Goal: Information Seeking & Learning: Learn about a topic

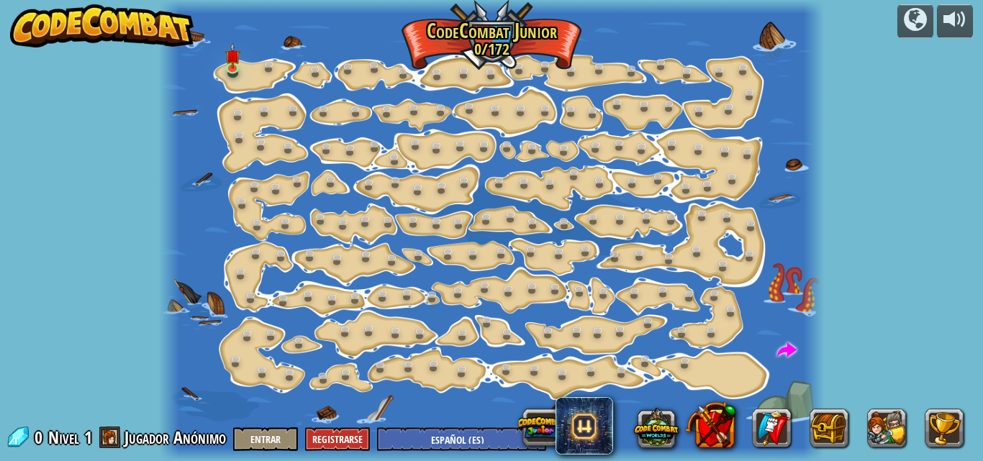
select select "es-ES"
click at [231, 53] on img at bounding box center [232, 49] width 15 height 35
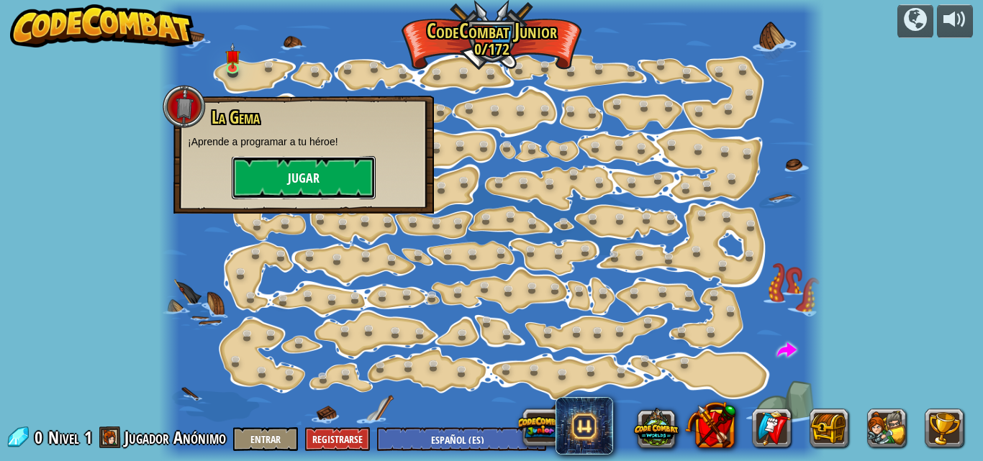
click at [280, 159] on button "Jugar" at bounding box center [304, 177] width 144 height 43
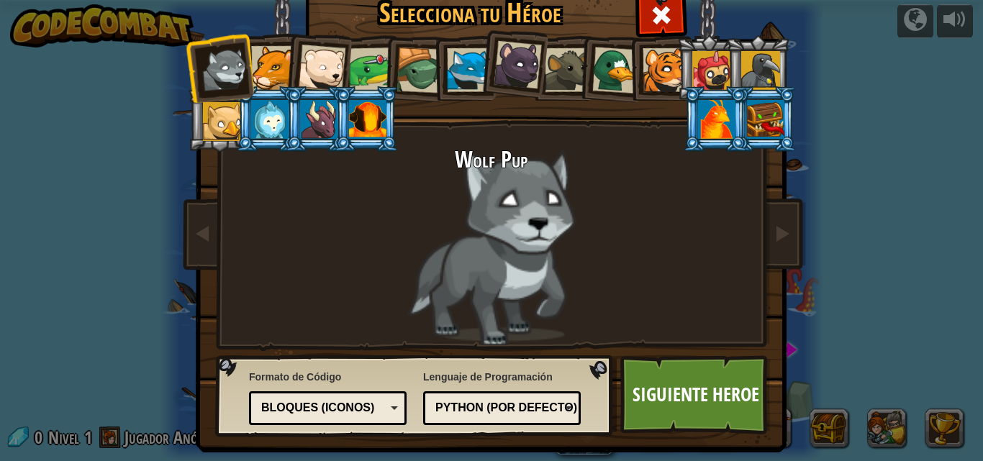
click at [646, 73] on div at bounding box center [665, 70] width 44 height 44
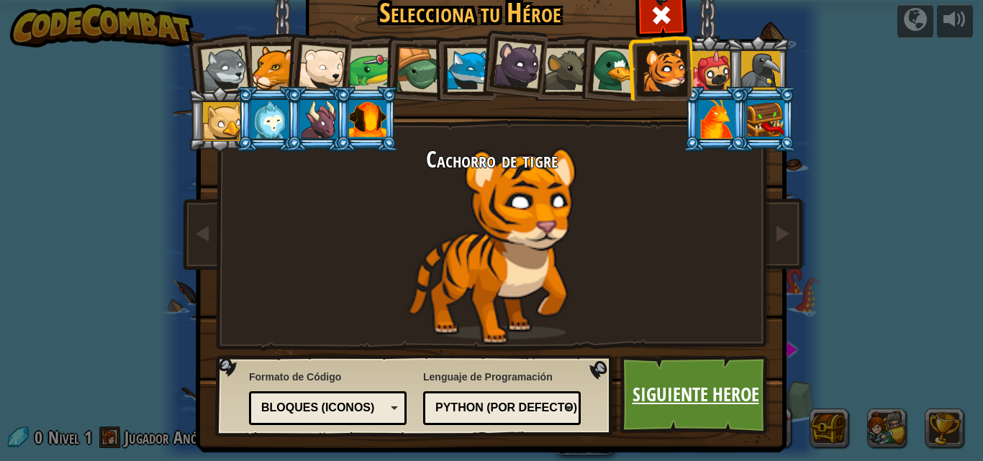
click at [664, 366] on link "Siguiente Heroe" at bounding box center [695, 395] width 150 height 79
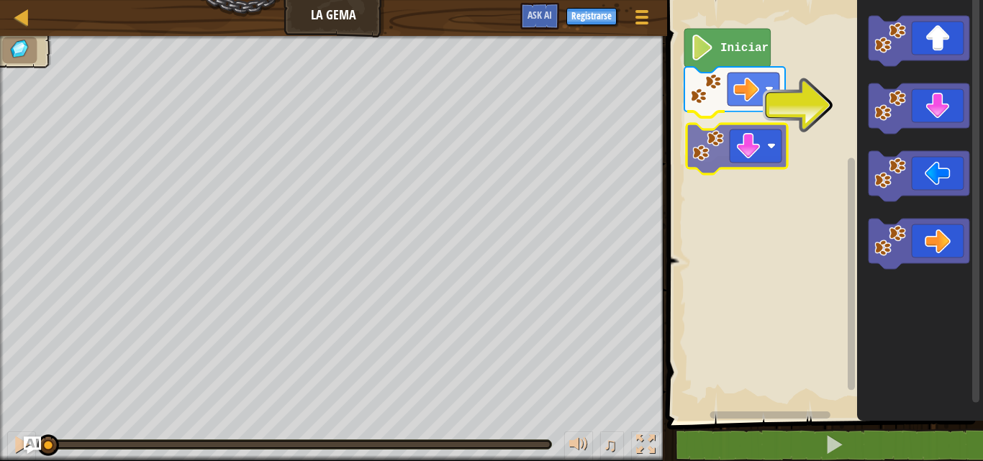
click at [738, 155] on div "Iniciar" at bounding box center [823, 207] width 320 height 428
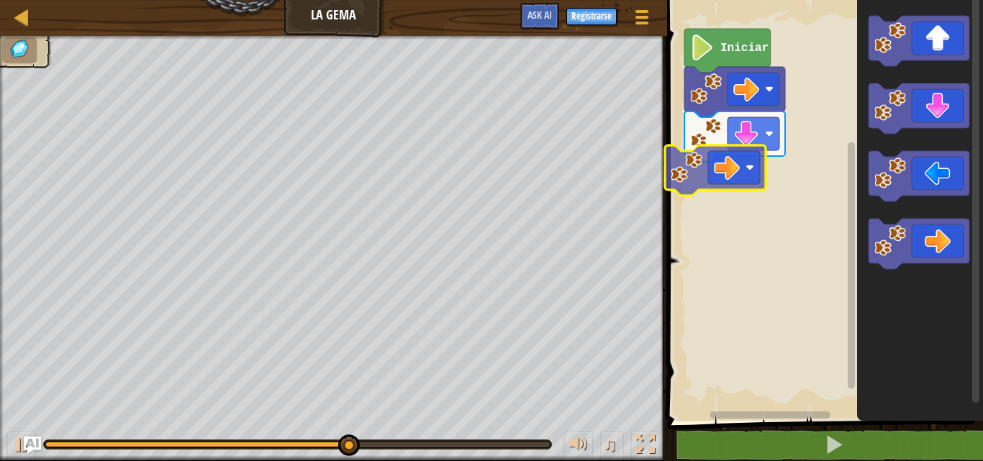
click at [716, 173] on div "Iniciar" at bounding box center [823, 207] width 320 height 428
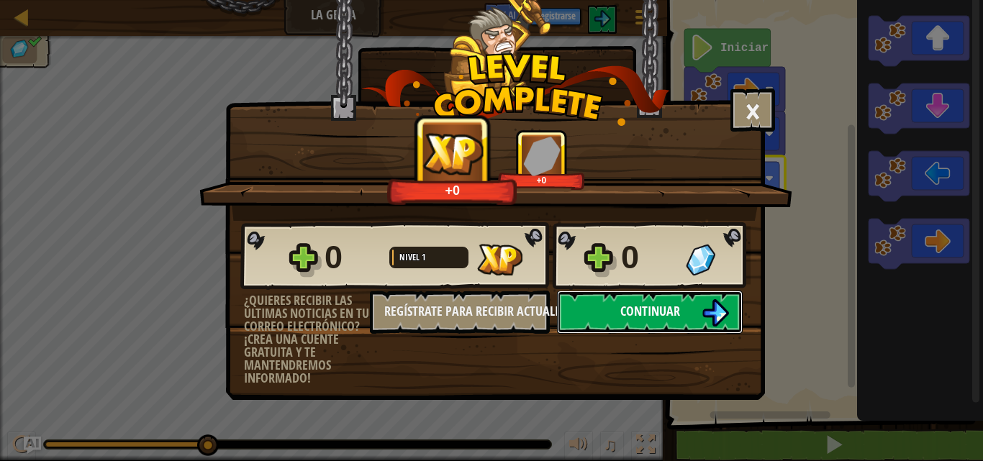
click at [611, 302] on button "Continuar" at bounding box center [650, 312] width 186 height 43
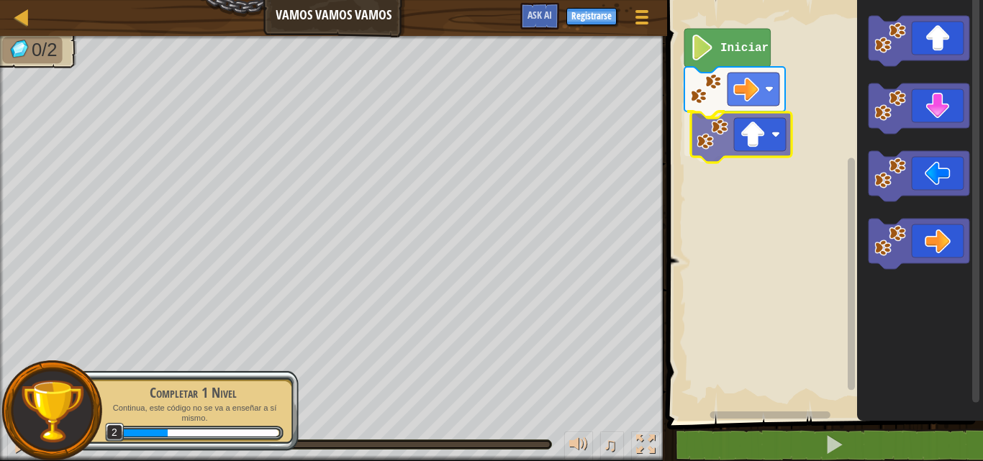
click at [765, 130] on div "Iniciar" at bounding box center [823, 207] width 320 height 428
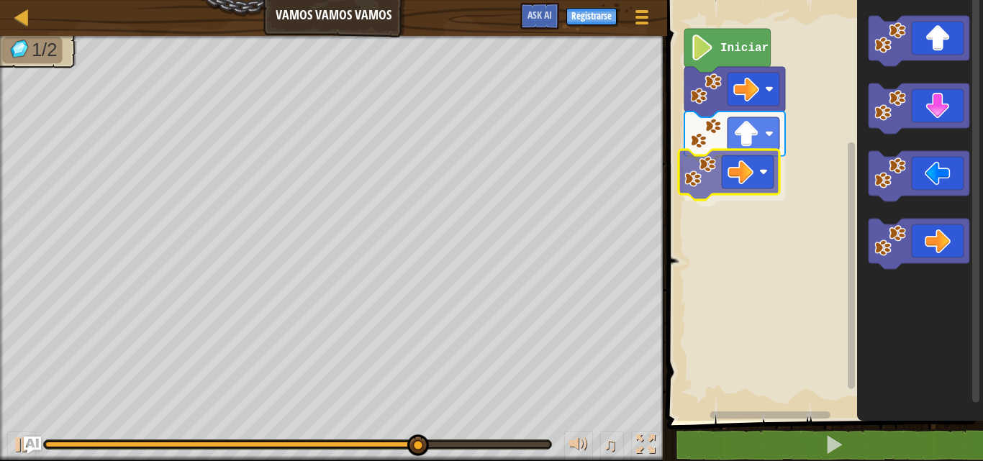
click at [728, 176] on div "Iniciar" at bounding box center [823, 207] width 320 height 428
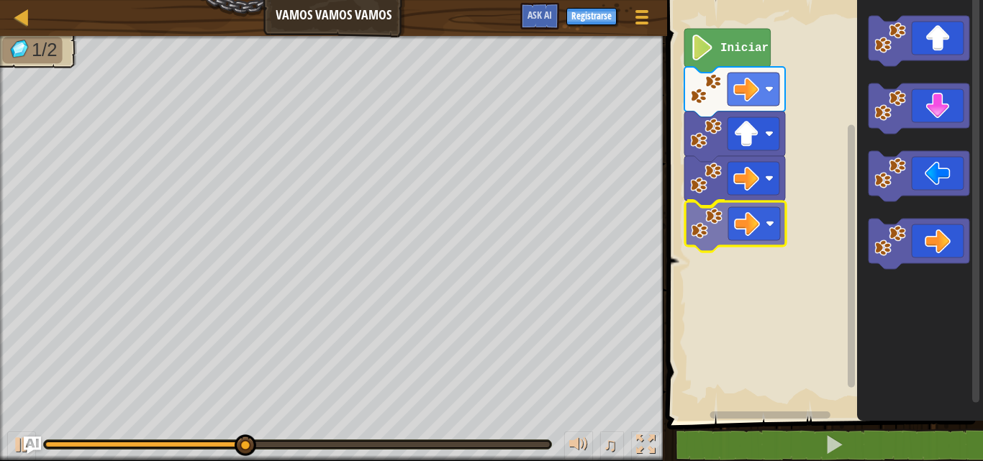
click at [718, 212] on div "Iniciar" at bounding box center [823, 207] width 320 height 428
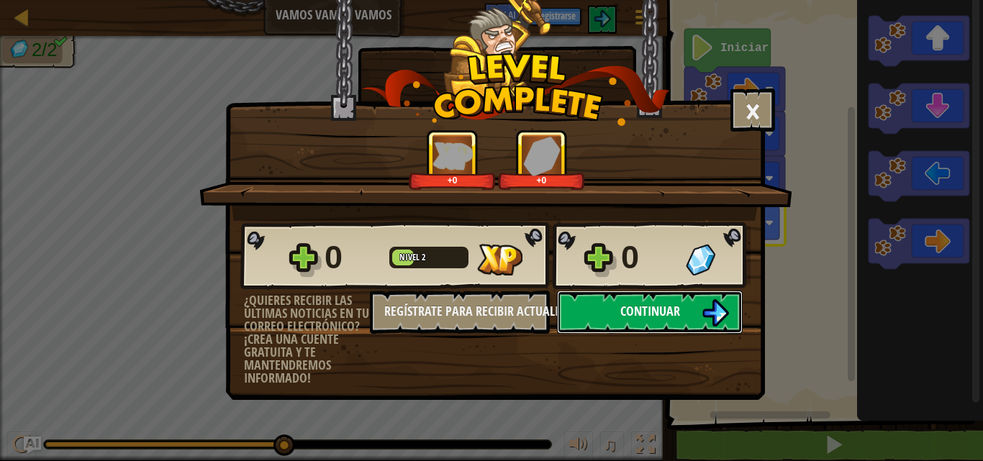
click at [635, 313] on span "Continuar" at bounding box center [650, 311] width 60 height 18
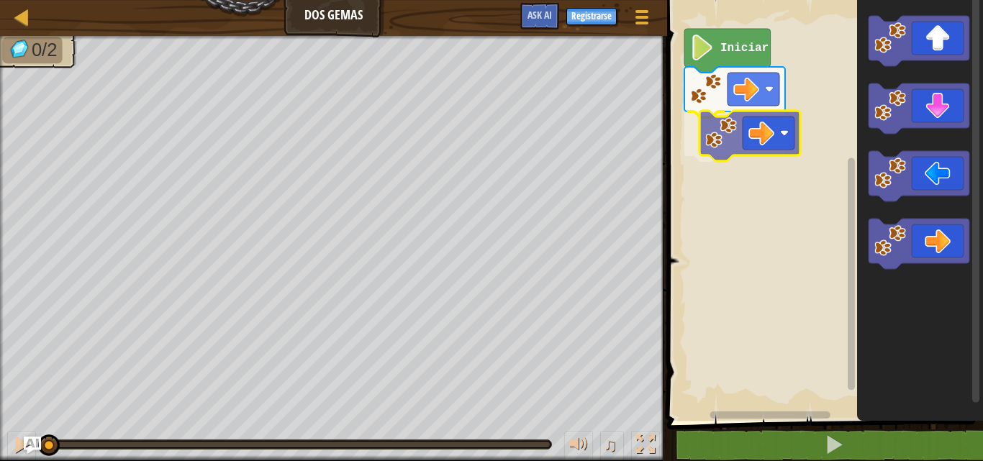
click at [708, 129] on div "Iniciar" at bounding box center [823, 207] width 320 height 428
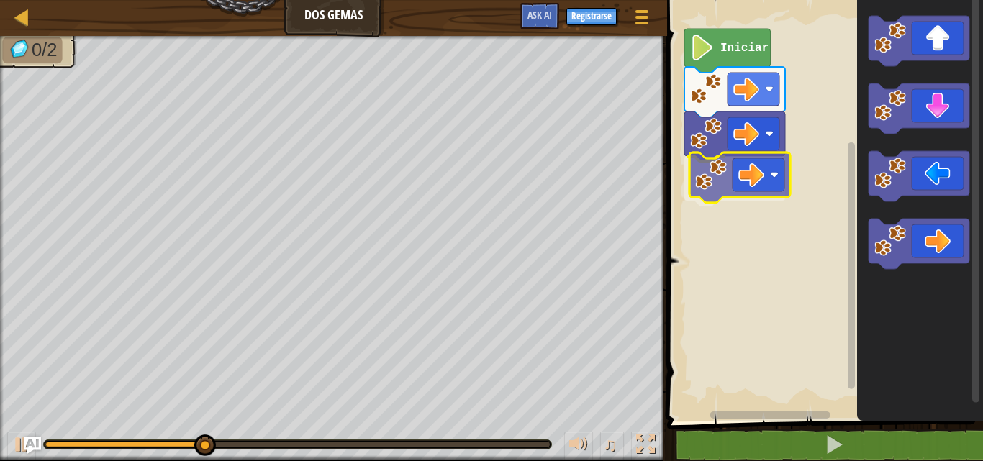
click at [711, 174] on div "Iniciar" at bounding box center [823, 207] width 320 height 428
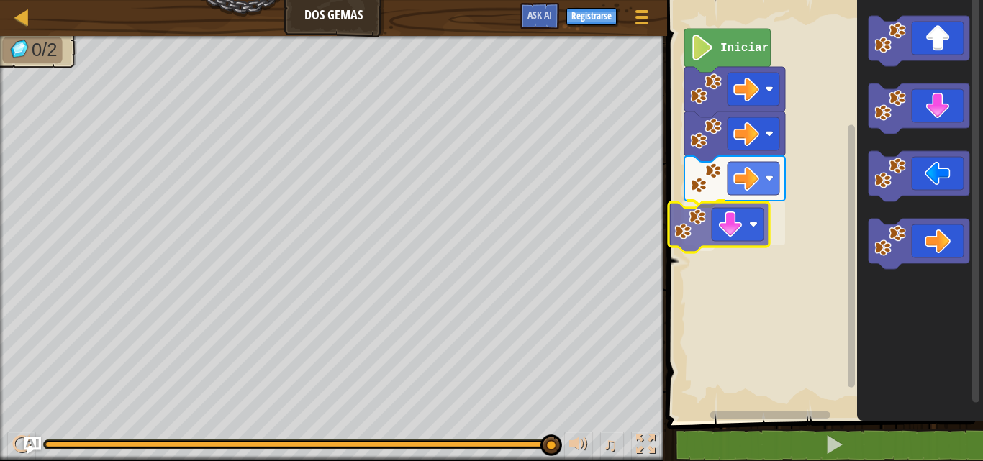
click at [725, 232] on div "Iniciar" at bounding box center [823, 207] width 320 height 428
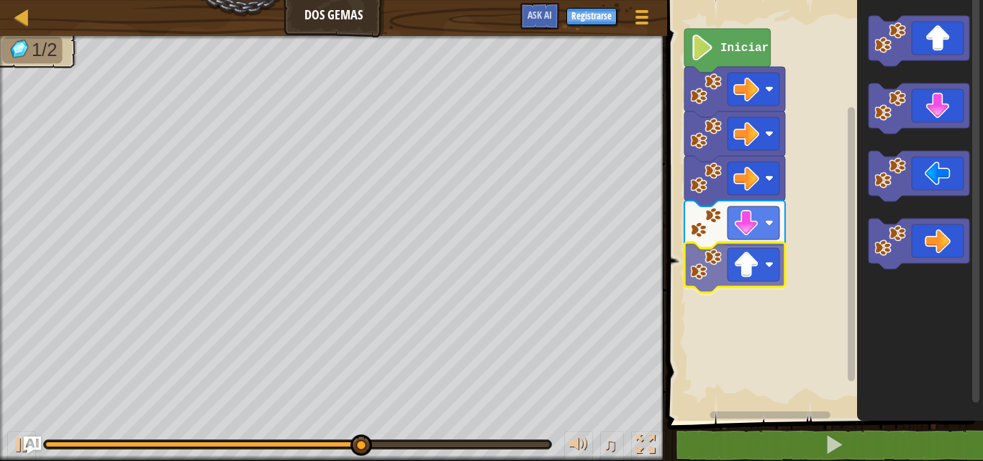
click at [731, 276] on div "Iniciar" at bounding box center [823, 207] width 320 height 428
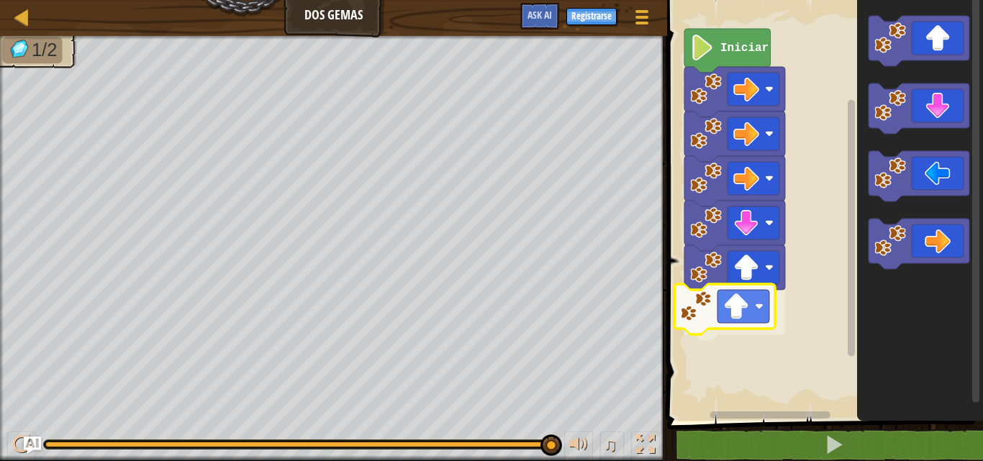
click at [725, 327] on div "Iniciar" at bounding box center [823, 207] width 320 height 428
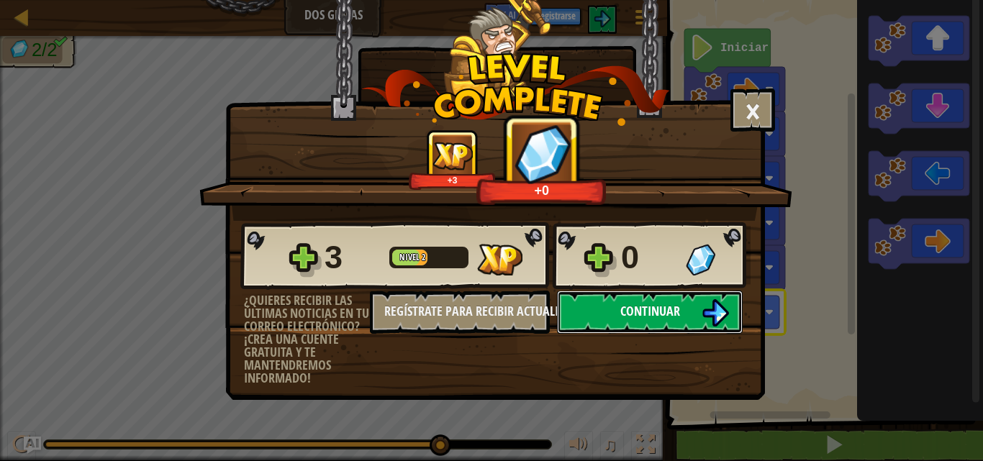
click at [611, 304] on button "Continuar" at bounding box center [650, 312] width 186 height 43
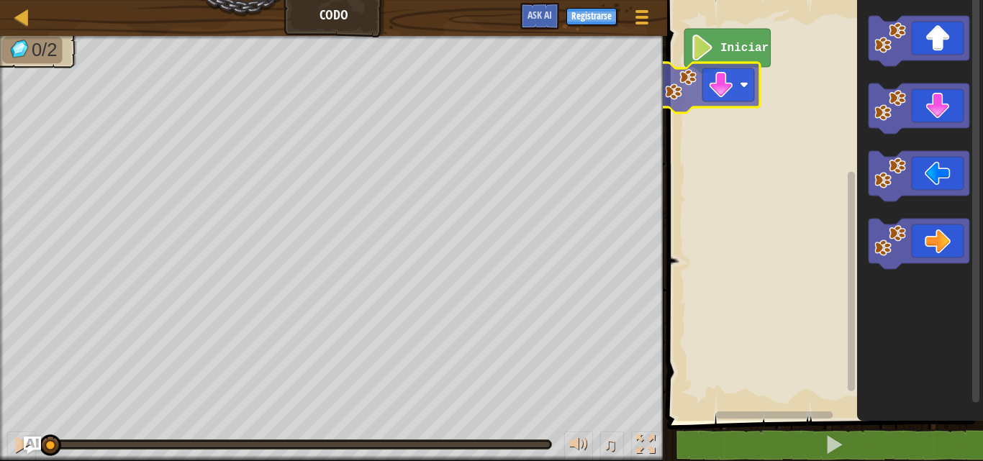
click at [687, 107] on div "Iniciar" at bounding box center [823, 207] width 320 height 428
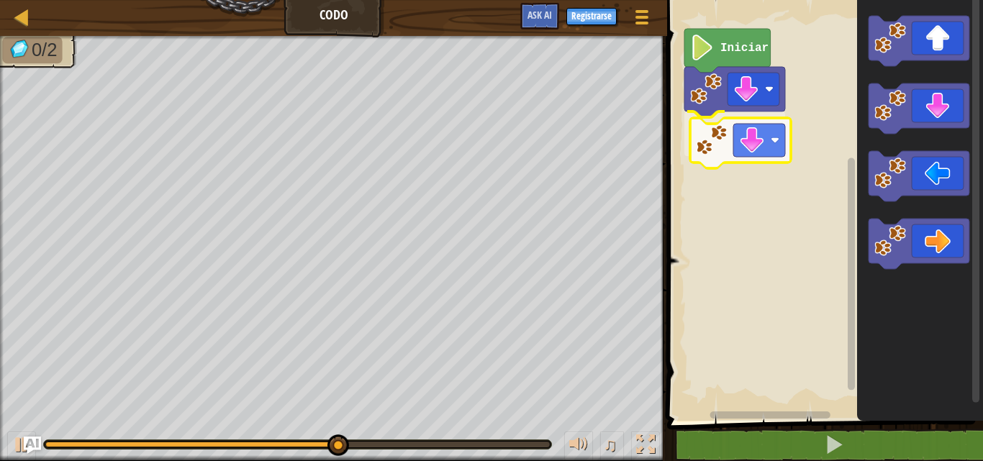
click at [718, 167] on div "Iniciar" at bounding box center [823, 207] width 320 height 428
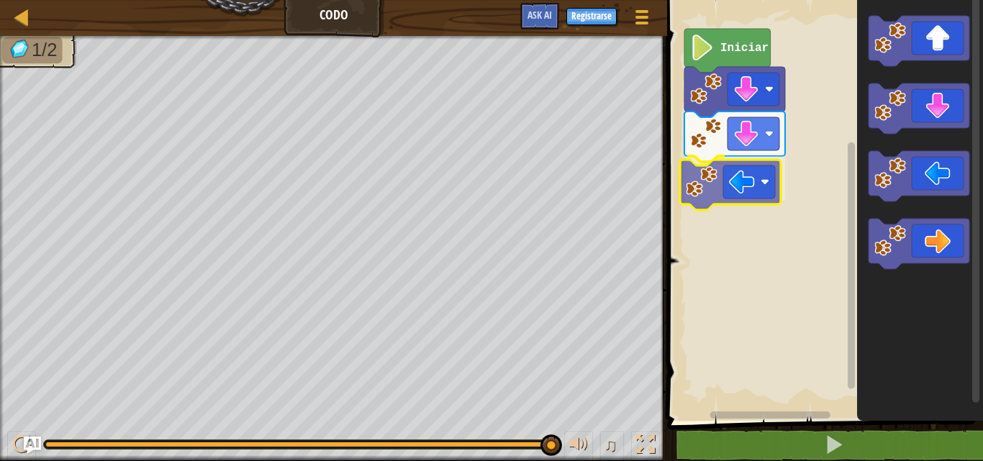
click at [692, 188] on div "Iniciar" at bounding box center [823, 207] width 320 height 428
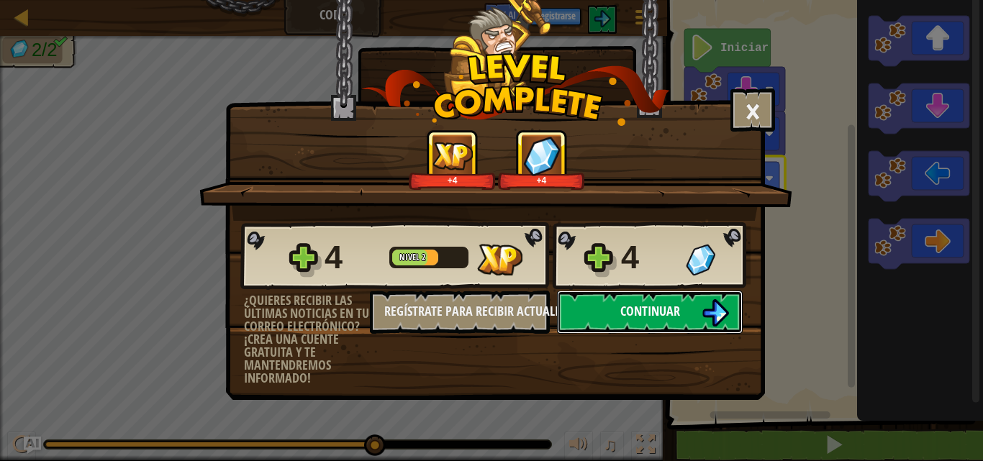
click at [607, 305] on button "Continuar" at bounding box center [650, 312] width 186 height 43
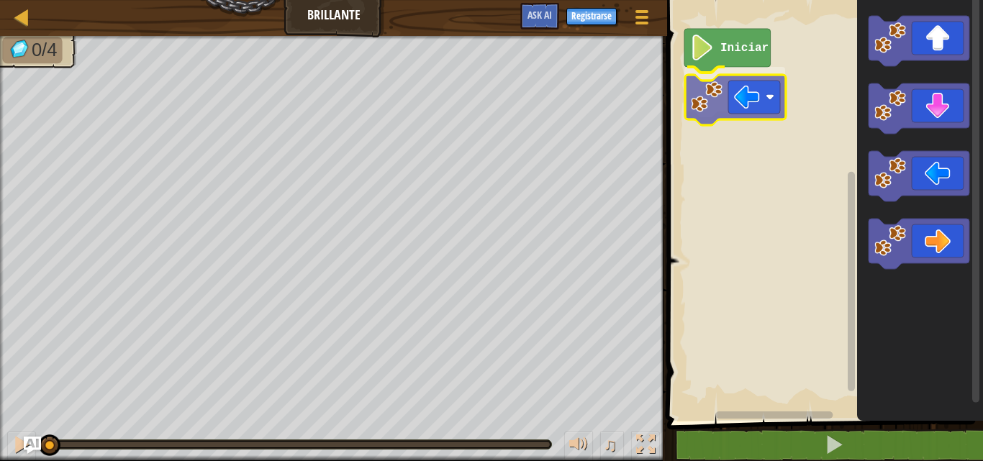
click at [729, 96] on div "Iniciar" at bounding box center [823, 207] width 320 height 428
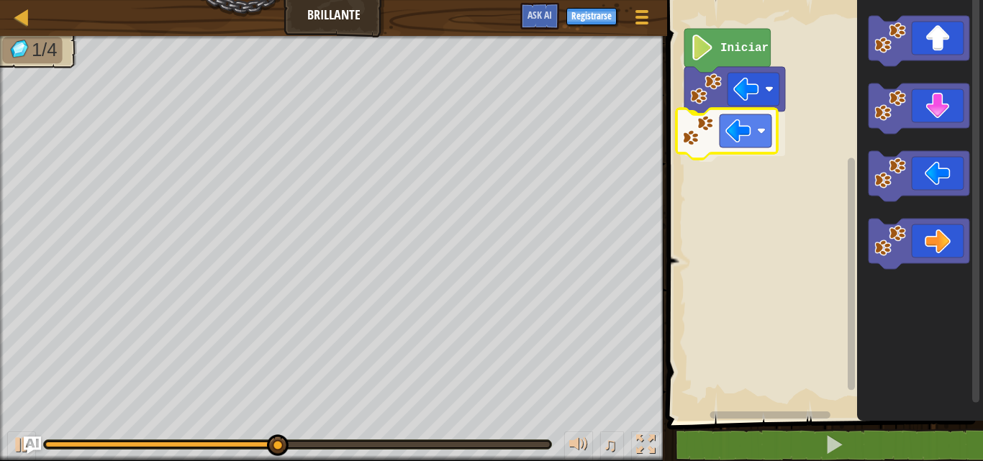
click at [693, 150] on div "Iniciar" at bounding box center [823, 207] width 320 height 428
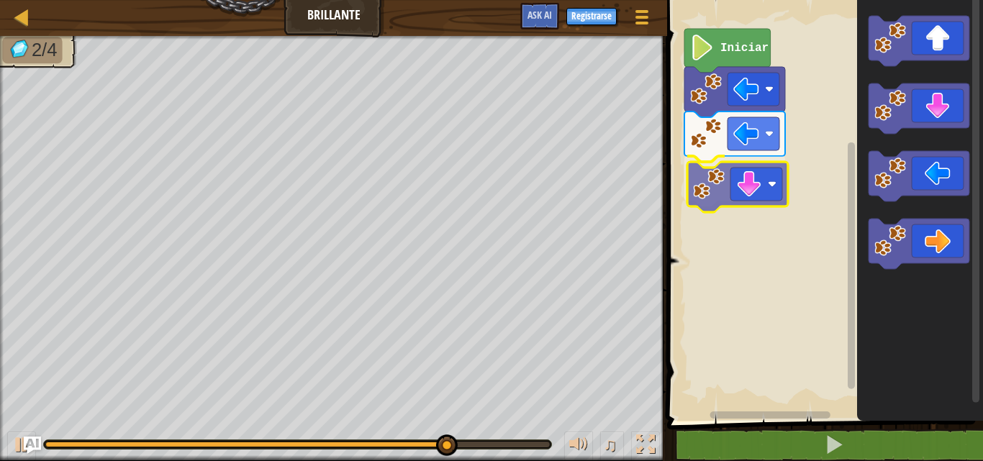
click at [751, 181] on div "Iniciar" at bounding box center [823, 207] width 320 height 428
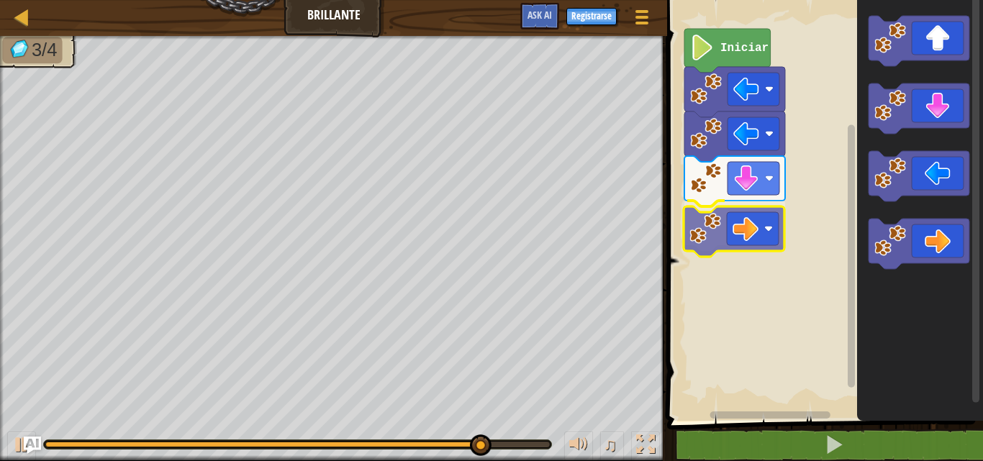
click at [738, 226] on div "Iniciar" at bounding box center [823, 207] width 320 height 428
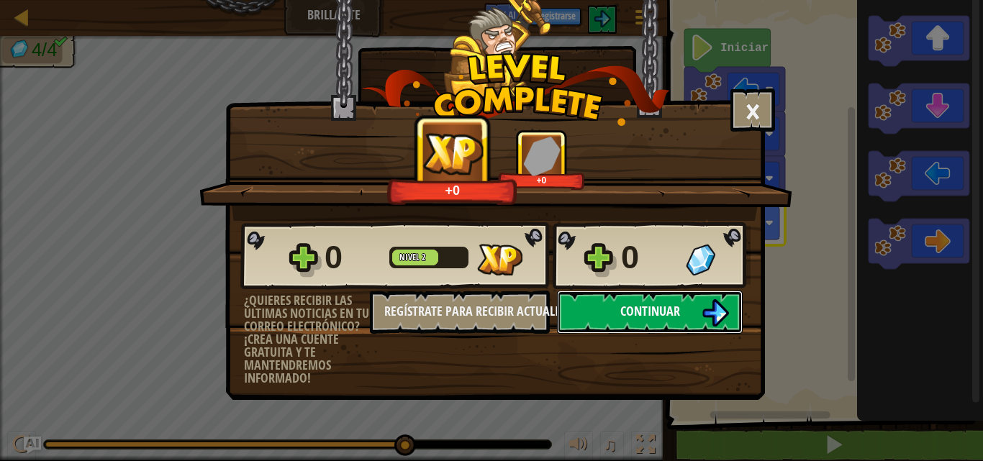
click at [689, 307] on button "Continuar" at bounding box center [650, 312] width 186 height 43
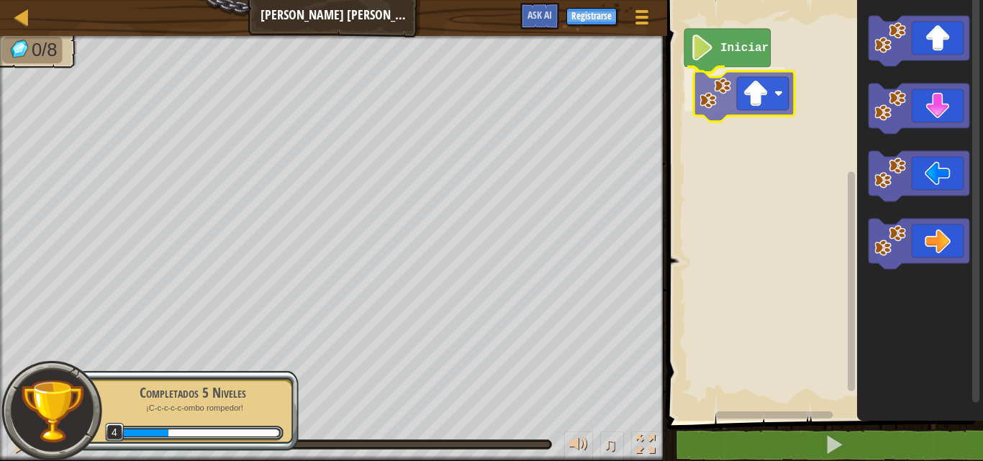
click at [702, 98] on div "Iniciar" at bounding box center [823, 207] width 320 height 428
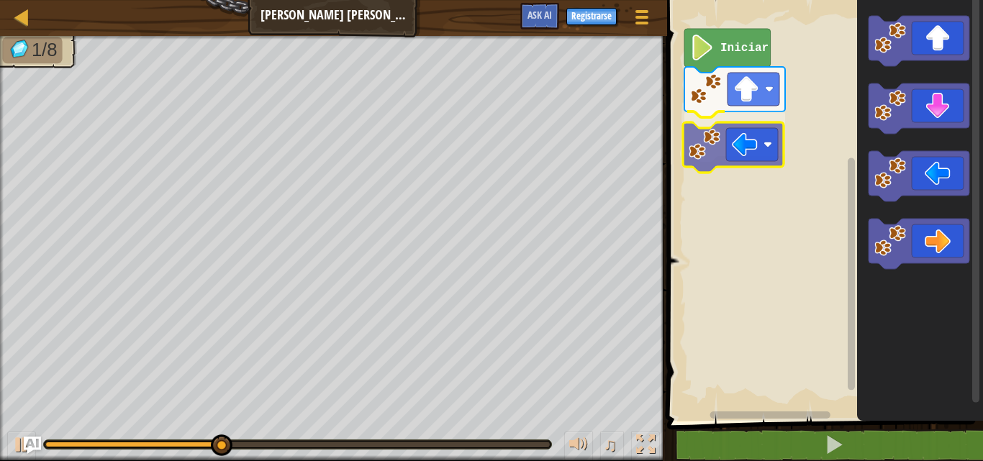
click at [697, 137] on div "Iniciar" at bounding box center [823, 207] width 320 height 428
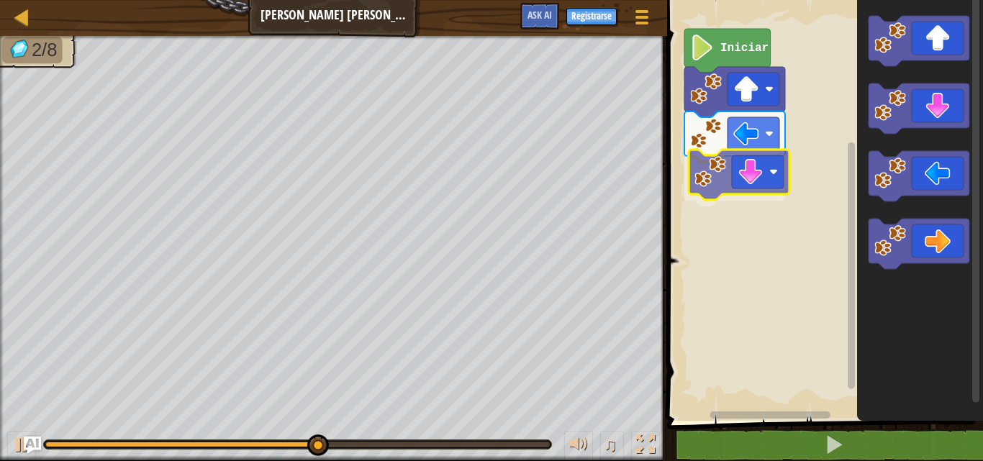
click at [729, 179] on div "Iniciar" at bounding box center [823, 207] width 320 height 428
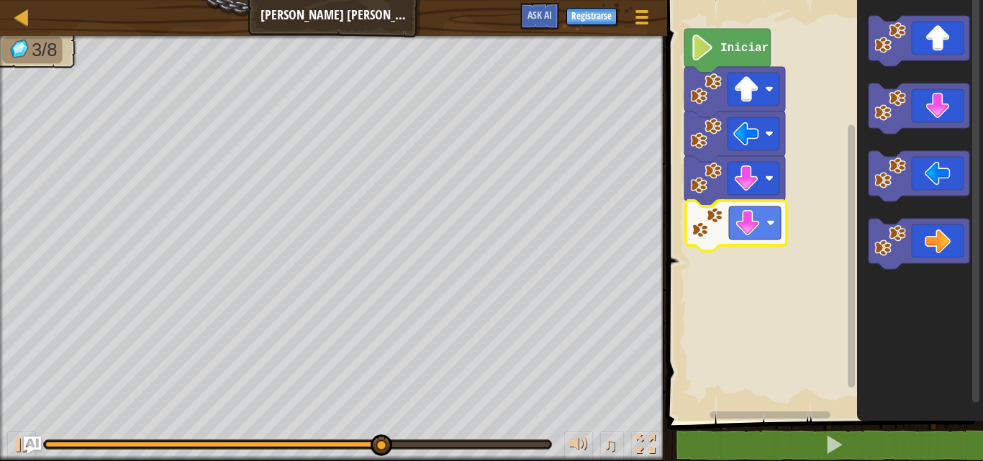
click at [735, 215] on div "Iniciar" at bounding box center [823, 207] width 320 height 428
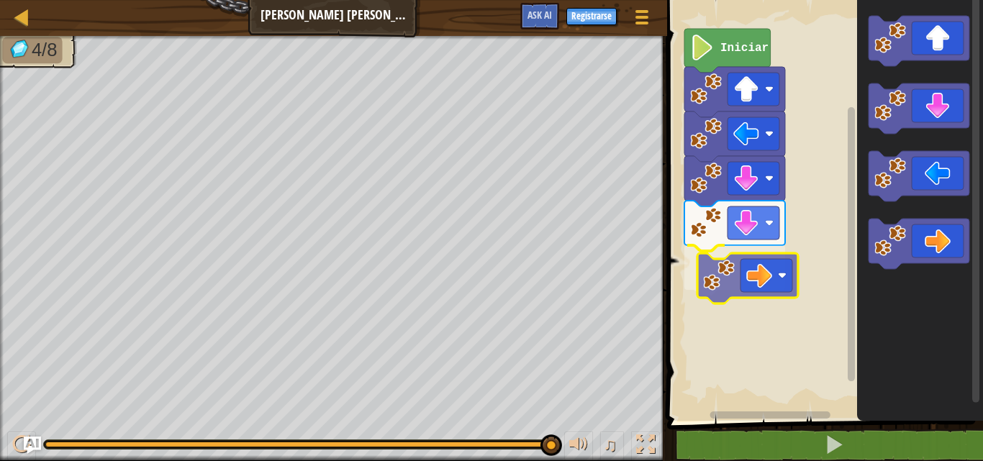
click at [732, 289] on div "Iniciar" at bounding box center [823, 207] width 320 height 428
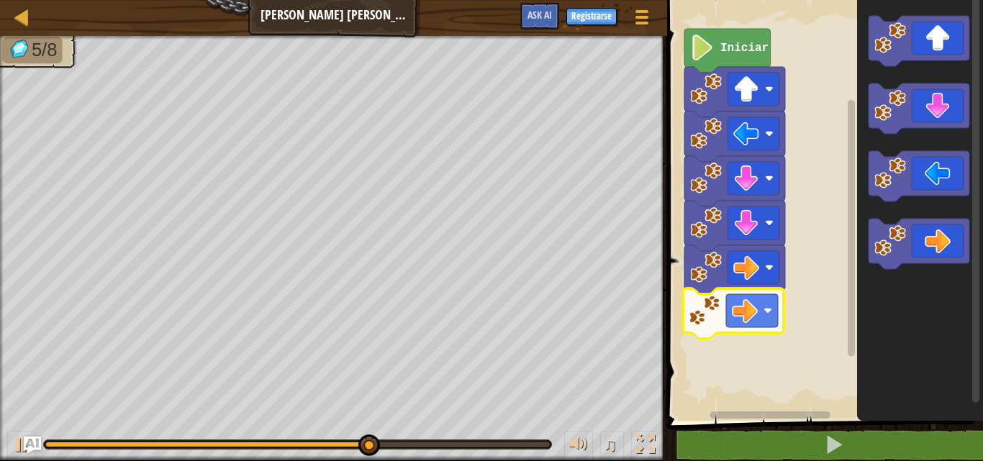
click at [744, 320] on div "Iniciar" at bounding box center [823, 207] width 320 height 428
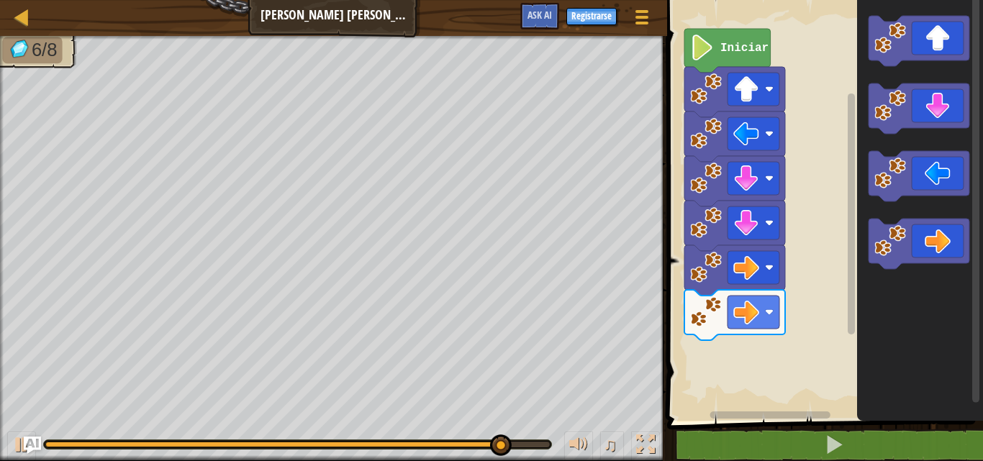
click at [792, 166] on div "Iniciar" at bounding box center [823, 207] width 320 height 428
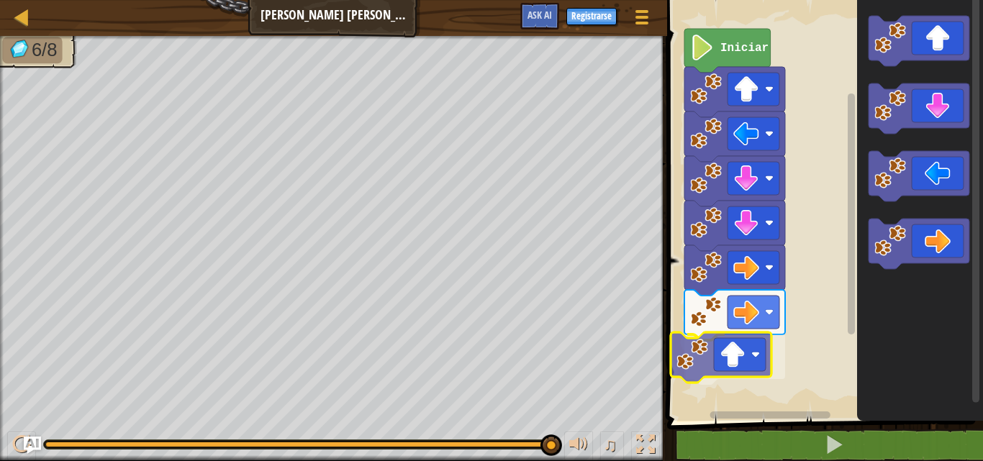
click at [700, 362] on div "Iniciar" at bounding box center [823, 207] width 320 height 428
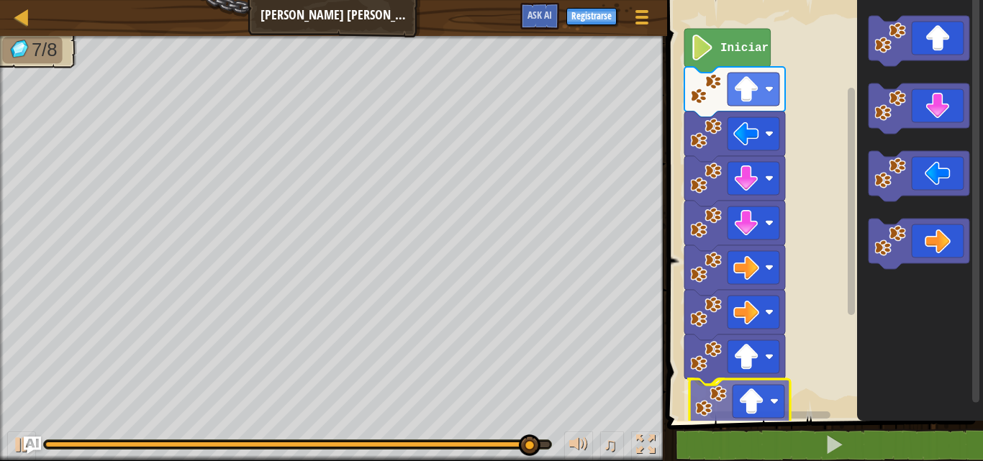
click at [727, 413] on div "Iniciar" at bounding box center [823, 207] width 320 height 428
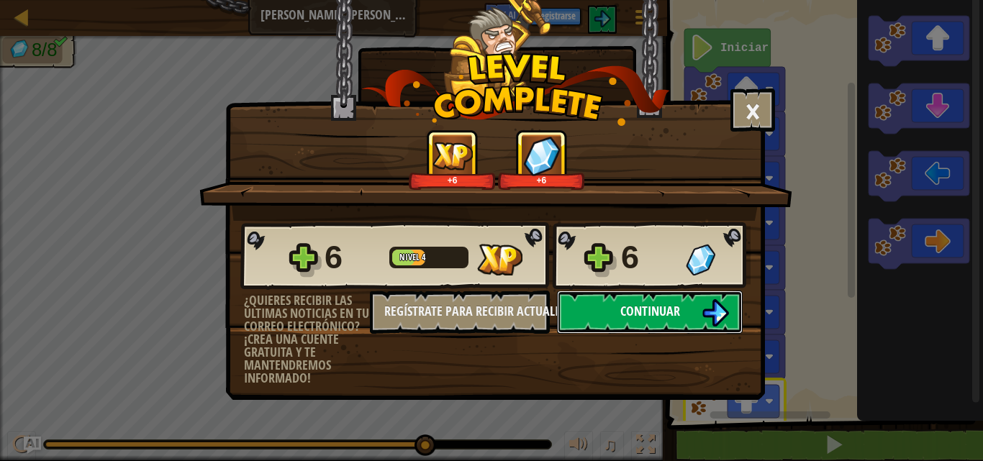
click at [664, 304] on span "Continuar" at bounding box center [650, 311] width 60 height 18
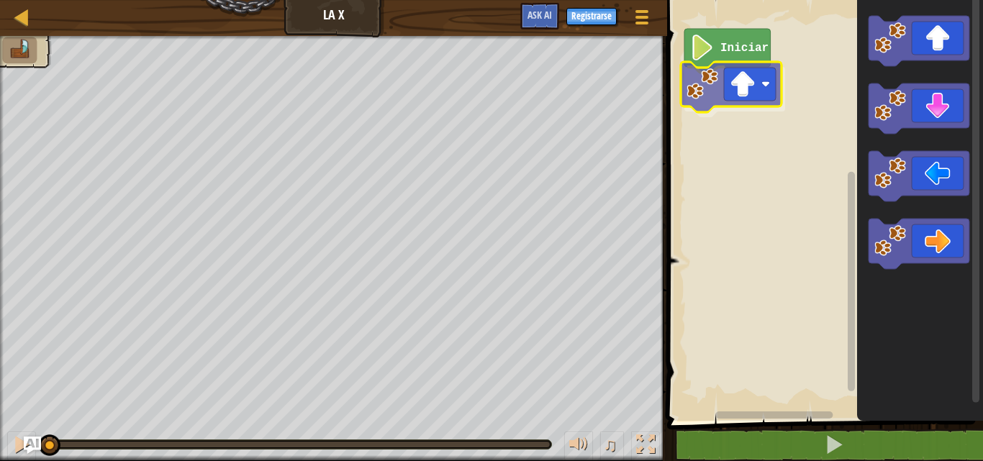
click at [718, 81] on div "Iniciar" at bounding box center [823, 207] width 320 height 428
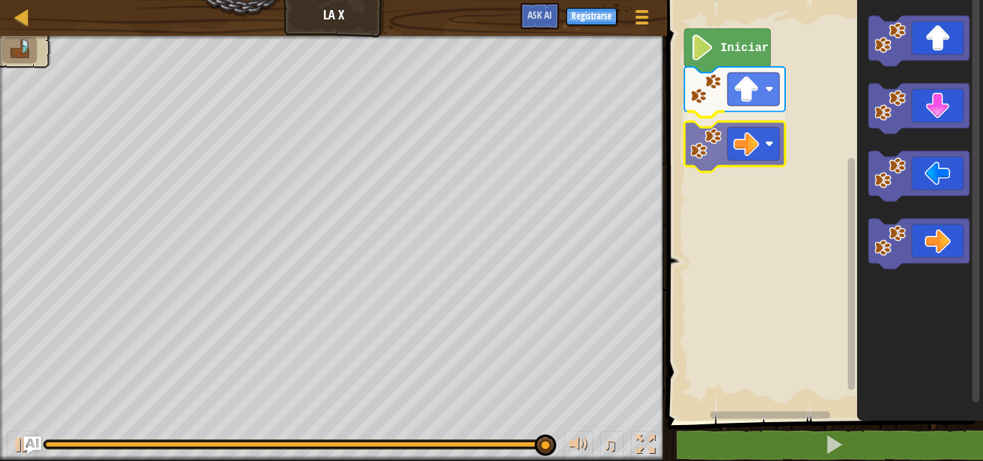
click at [725, 129] on div "Iniciar" at bounding box center [823, 207] width 320 height 428
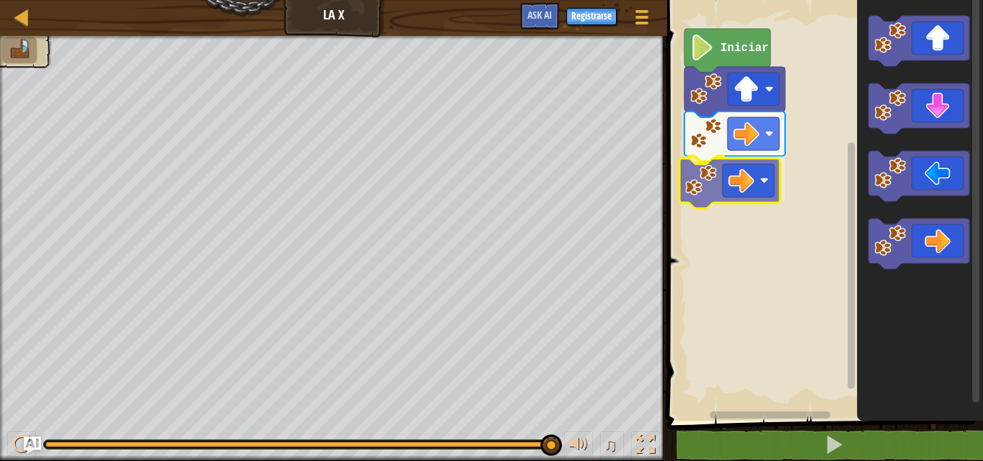
click at [721, 180] on div "Iniciar" at bounding box center [823, 207] width 320 height 428
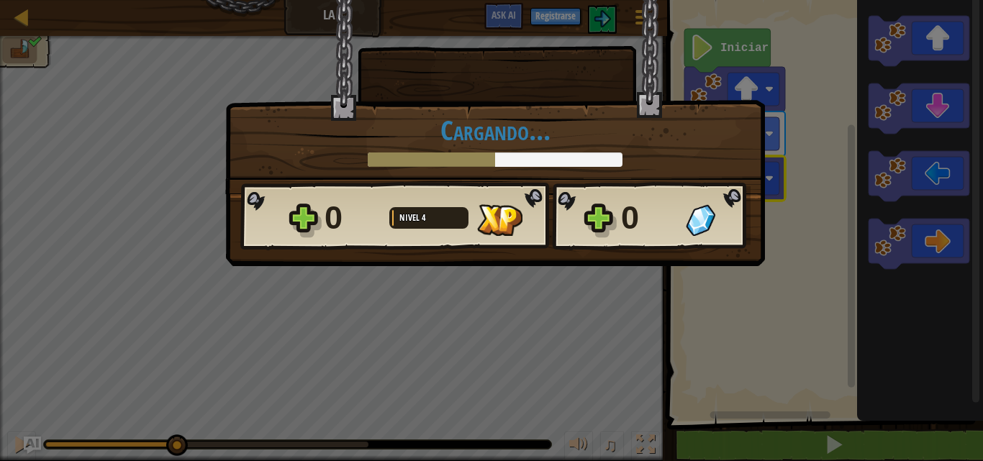
drag, startPoint x: 327, startPoint y: 450, endPoint x: 235, endPoint y: 325, distance: 155.3
click at [201, 1] on body "Mapa La X Menú del Juego Registrarse Ask AI 1 ההההההההההההההההההההההההההההההההה…" at bounding box center [491, 0] width 983 height 1
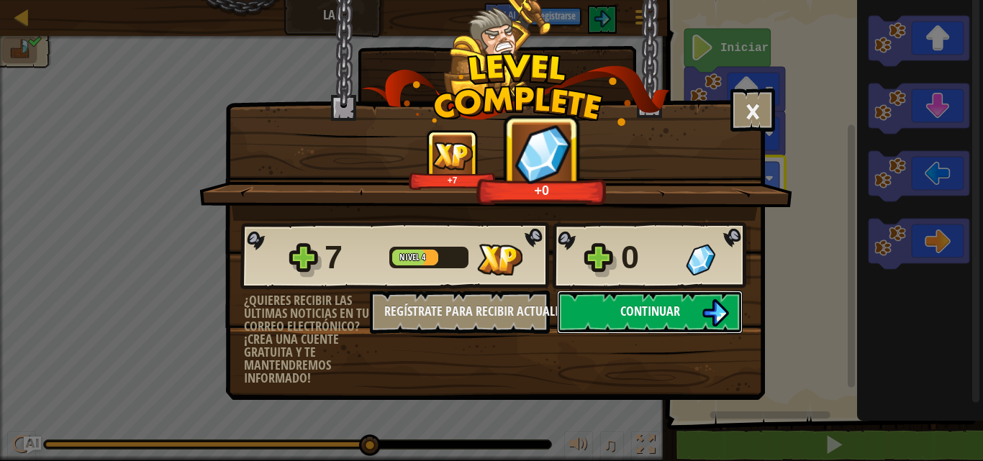
click at [637, 303] on span "Continuar" at bounding box center [650, 311] width 60 height 18
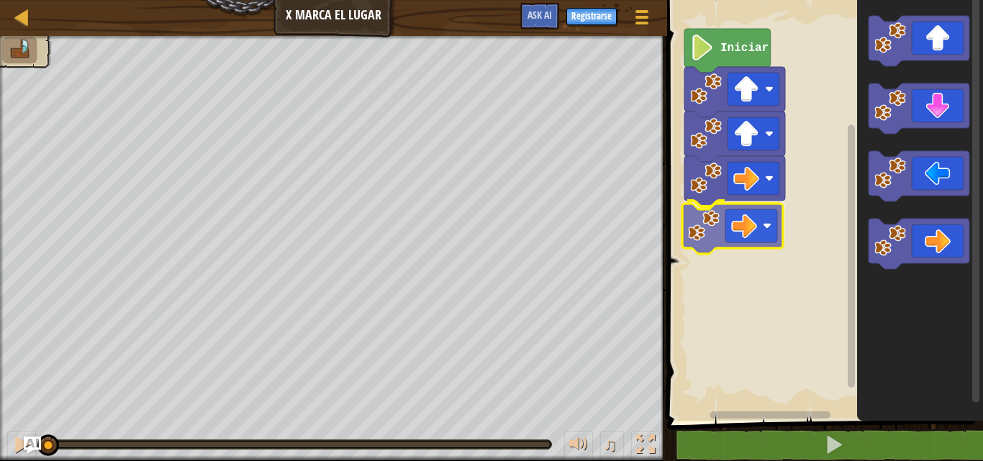
click at [723, 228] on div "Iniciar" at bounding box center [823, 207] width 320 height 428
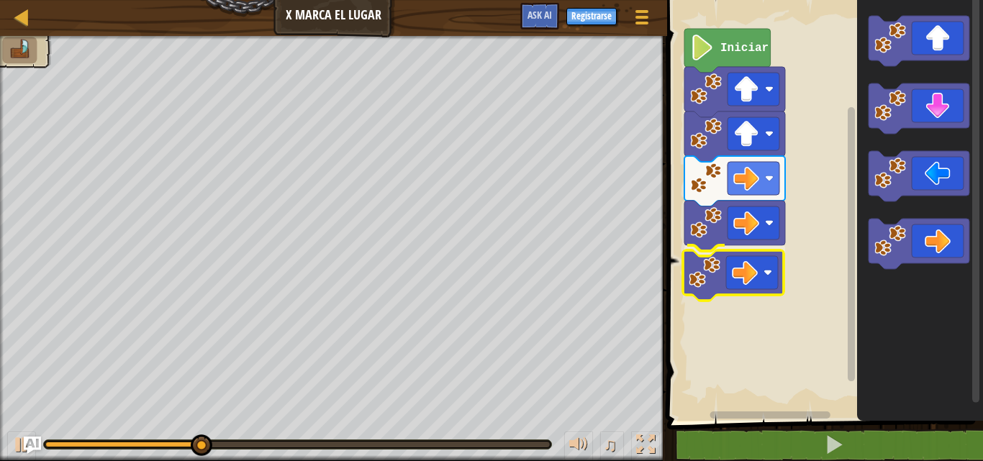
click at [711, 275] on div "Iniciar" at bounding box center [823, 207] width 320 height 428
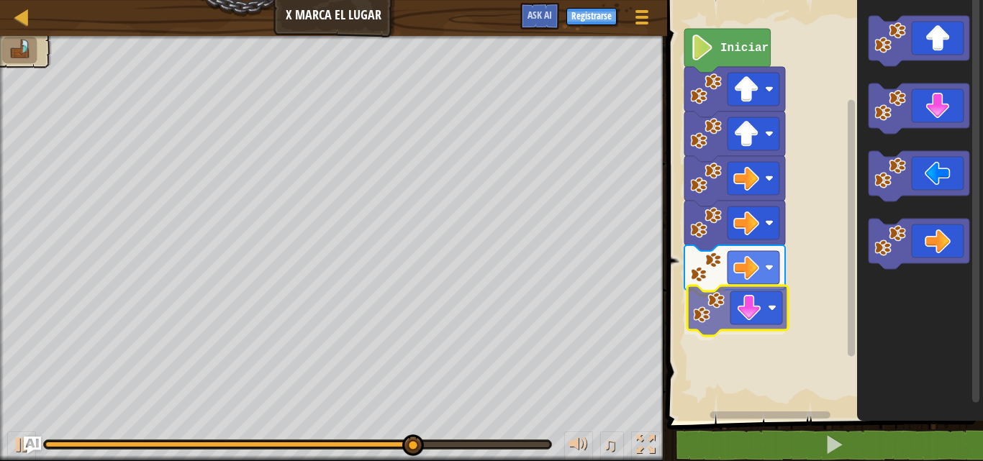
click at [733, 302] on div "Iniciar" at bounding box center [823, 207] width 320 height 428
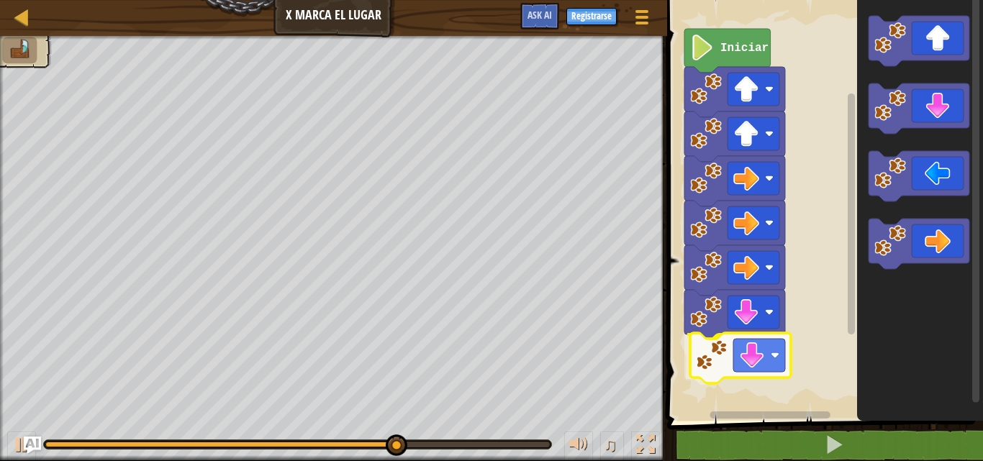
click at [751, 381] on div "Iniciar" at bounding box center [823, 207] width 320 height 428
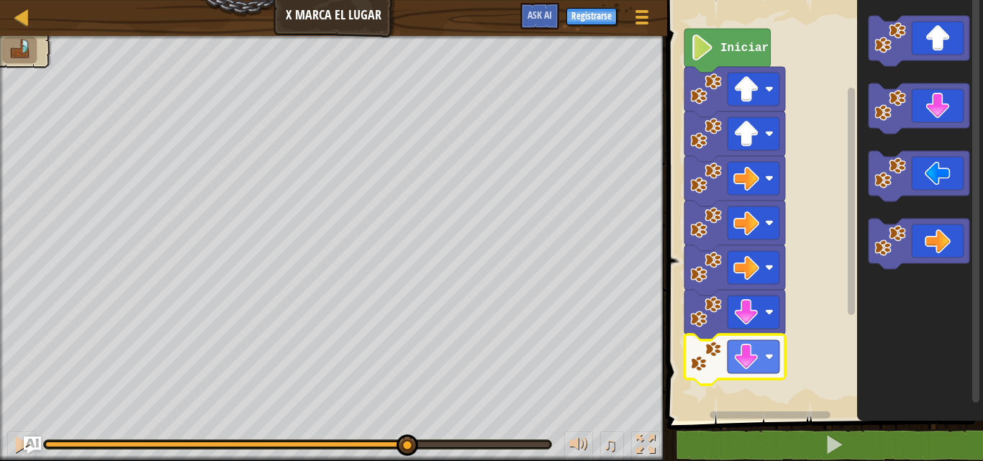
drag, startPoint x: 381, startPoint y: 442, endPoint x: 436, endPoint y: 424, distance: 57.6
click at [436, 424] on div "♫" at bounding box center [333, 441] width 667 height 43
drag, startPoint x: 548, startPoint y: 445, endPoint x: 412, endPoint y: 435, distance: 136.4
click at [399, 433] on div "♫" at bounding box center [333, 441] width 667 height 43
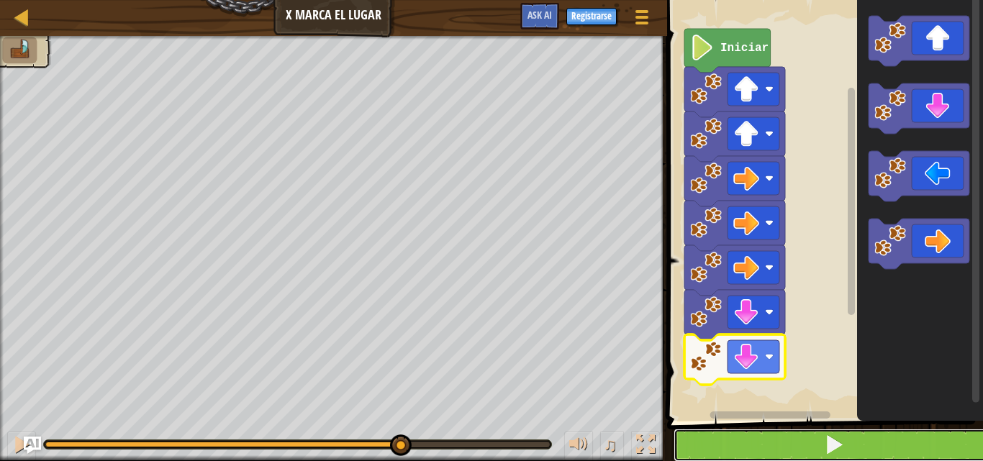
click at [774, 435] on button at bounding box center [834, 445] width 320 height 33
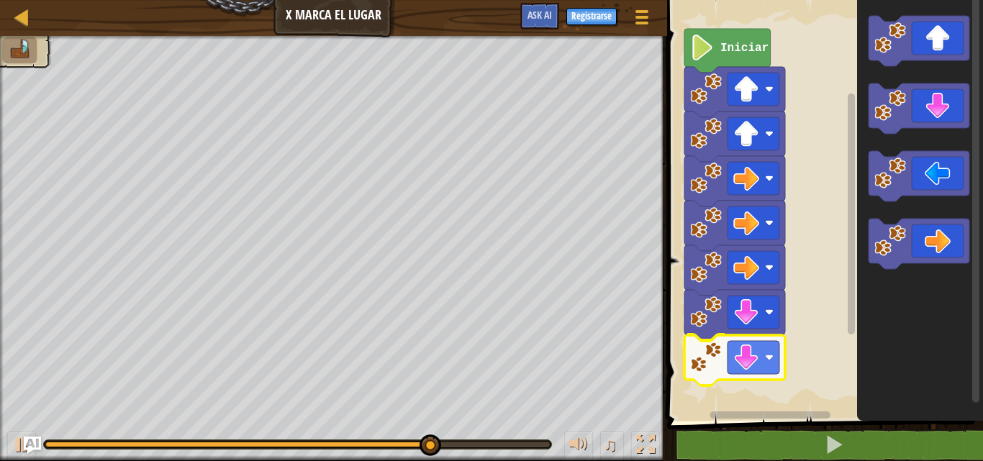
click at [700, 370] on div "Iniciar" at bounding box center [823, 207] width 320 height 428
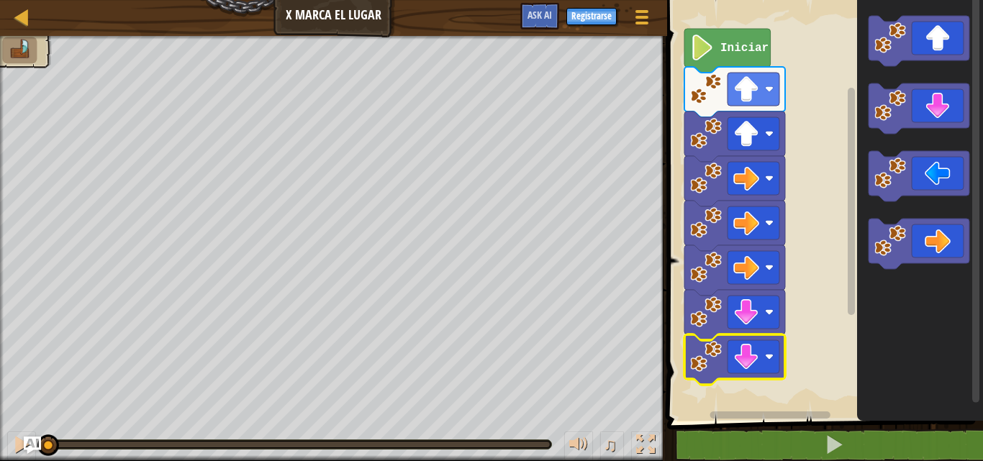
drag, startPoint x: 549, startPoint y: 442, endPoint x: 0, endPoint y: 425, distance: 549.4
click at [0, 425] on div "♫" at bounding box center [333, 441] width 667 height 43
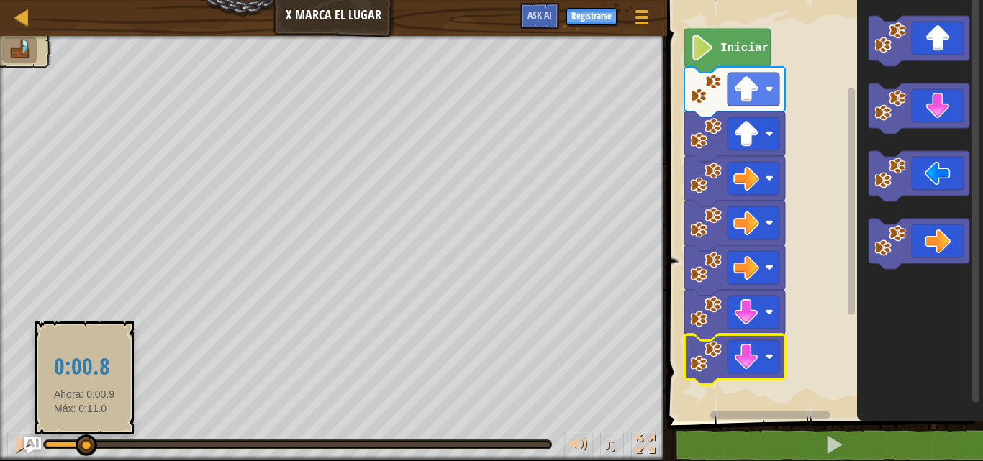
drag, startPoint x: 52, startPoint y: 442, endPoint x: 84, endPoint y: 456, distance: 35.2
click at [84, 456] on div at bounding box center [87, 446] width 22 height 22
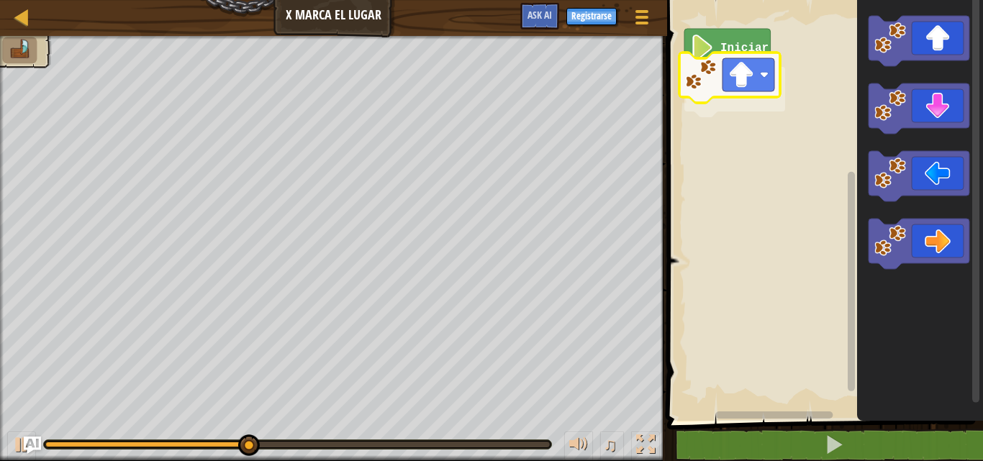
click at [723, 67] on div "Iniciar" at bounding box center [823, 207] width 320 height 428
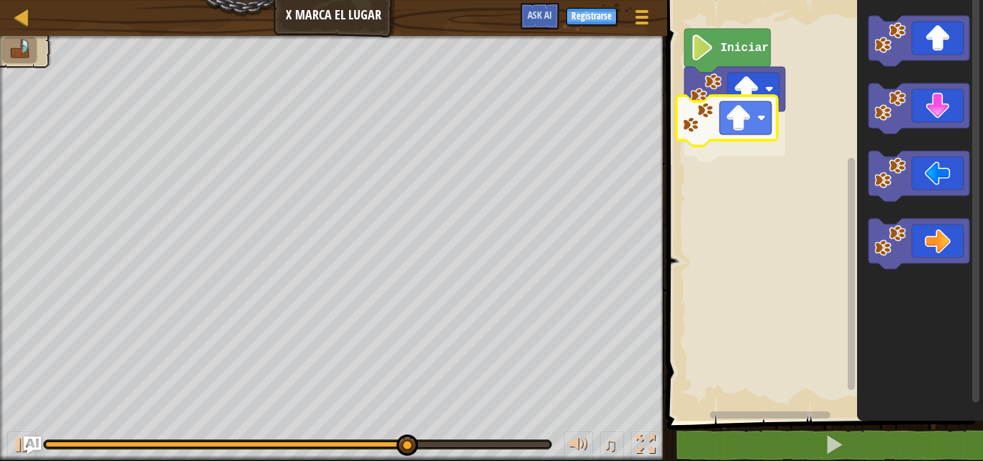
click at [725, 137] on div "Iniciar" at bounding box center [823, 207] width 320 height 428
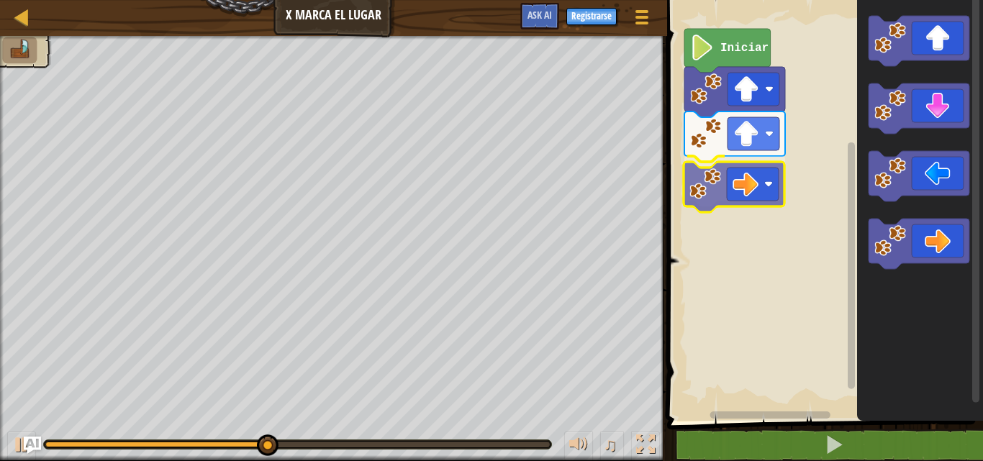
click at [715, 179] on div "Iniciar" at bounding box center [823, 207] width 320 height 428
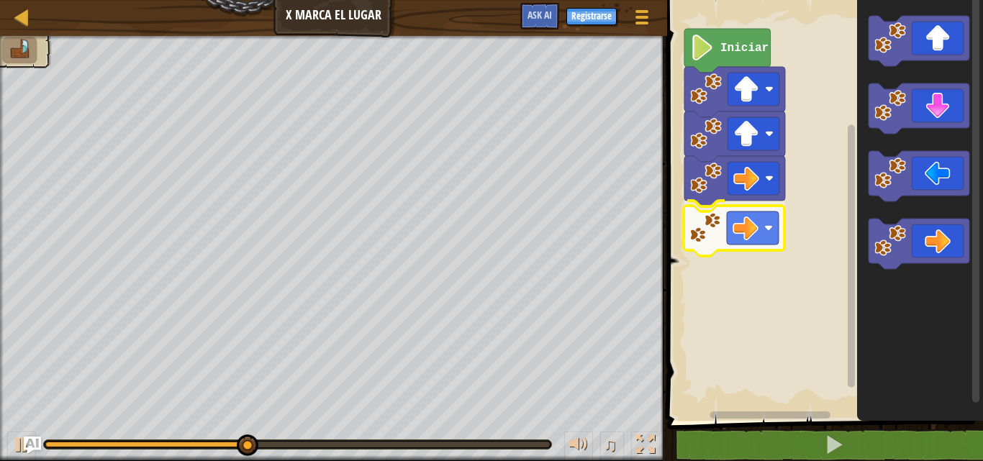
click at [723, 225] on div "Iniciar" at bounding box center [823, 207] width 320 height 428
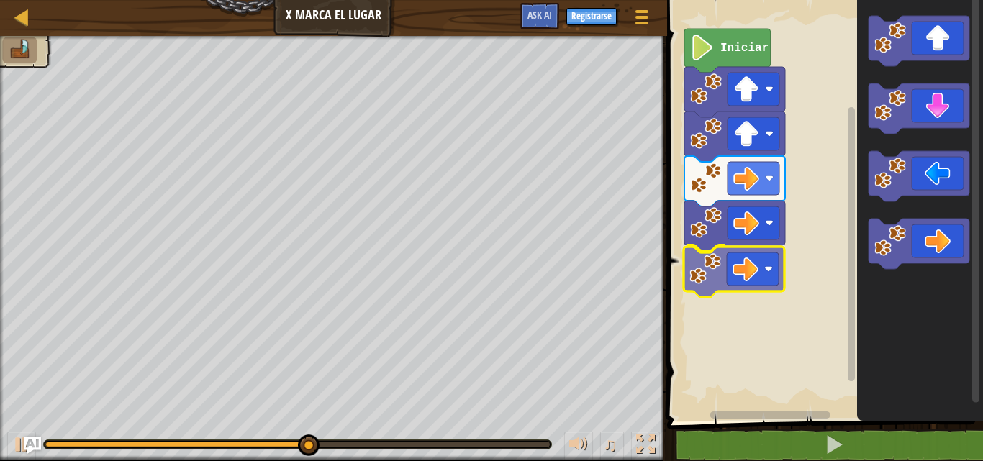
click at [720, 282] on div "Iniciar" at bounding box center [823, 207] width 320 height 428
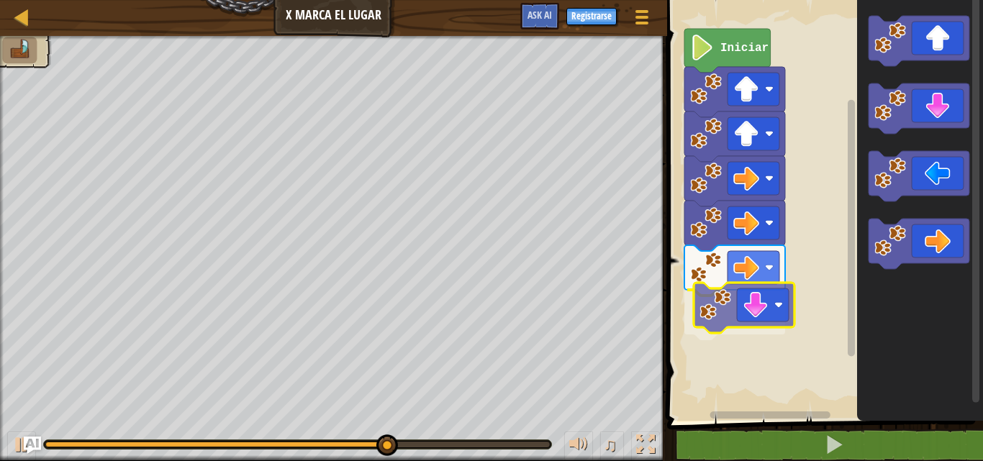
click at [731, 300] on div "Iniciar" at bounding box center [823, 207] width 320 height 428
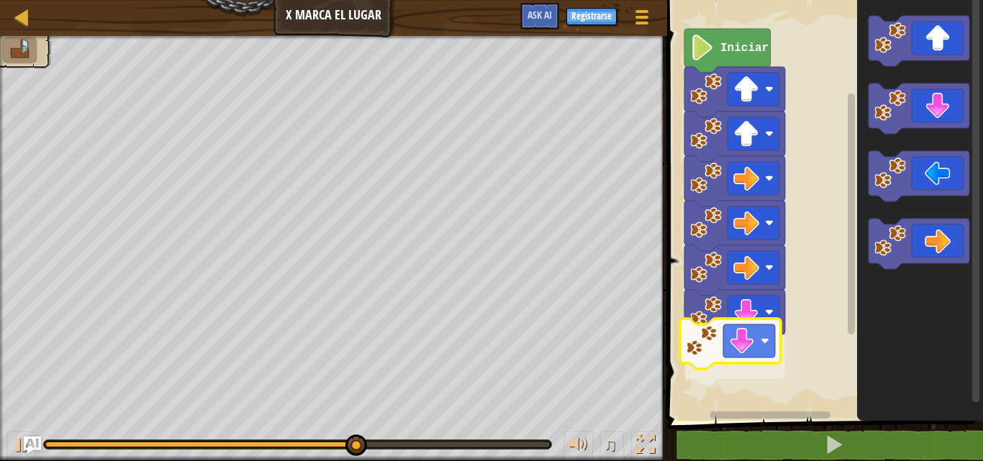
click at [743, 345] on div "Iniciar" at bounding box center [823, 207] width 320 height 428
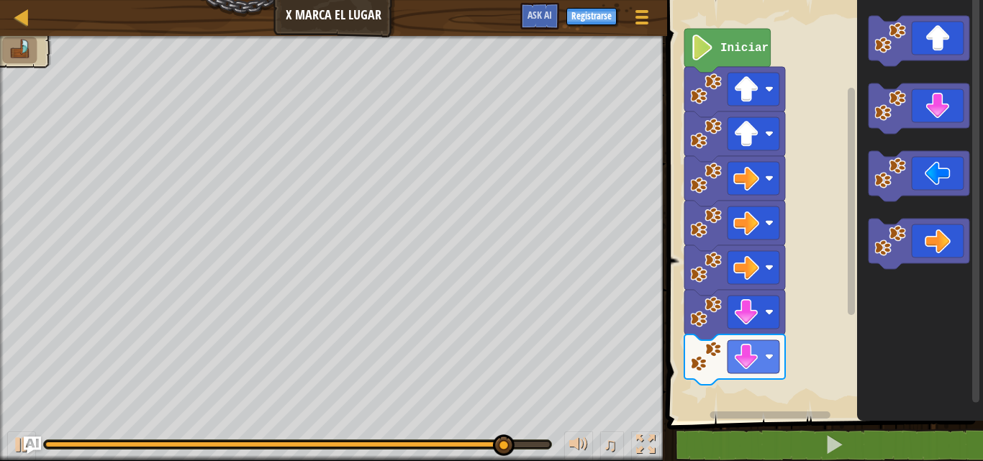
click at [869, 189] on g "Espacio de trabajo de Blockly" at bounding box center [919, 176] width 101 height 50
click at [869, 224] on g "Espacio de trabajo de Blockly" at bounding box center [919, 142] width 101 height 253
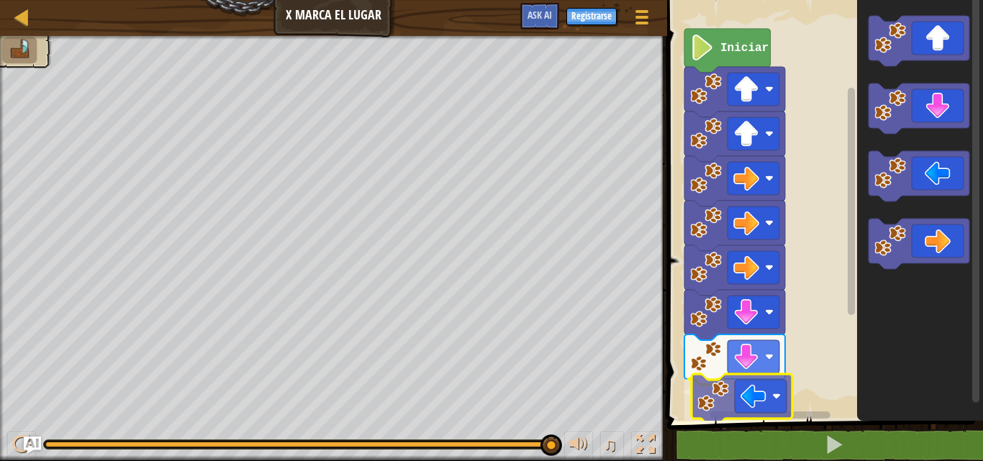
click at [702, 393] on div "Iniciar" at bounding box center [823, 207] width 320 height 428
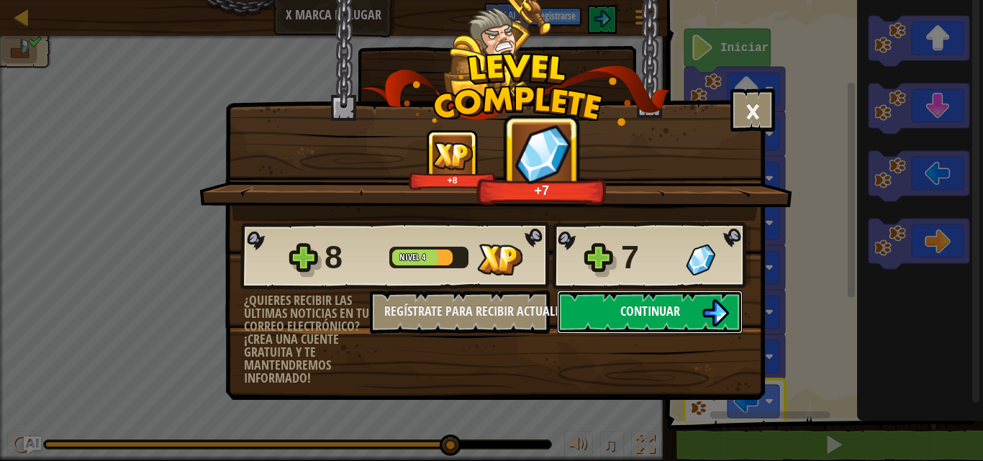
click at [581, 300] on button "Continuar" at bounding box center [650, 312] width 186 height 43
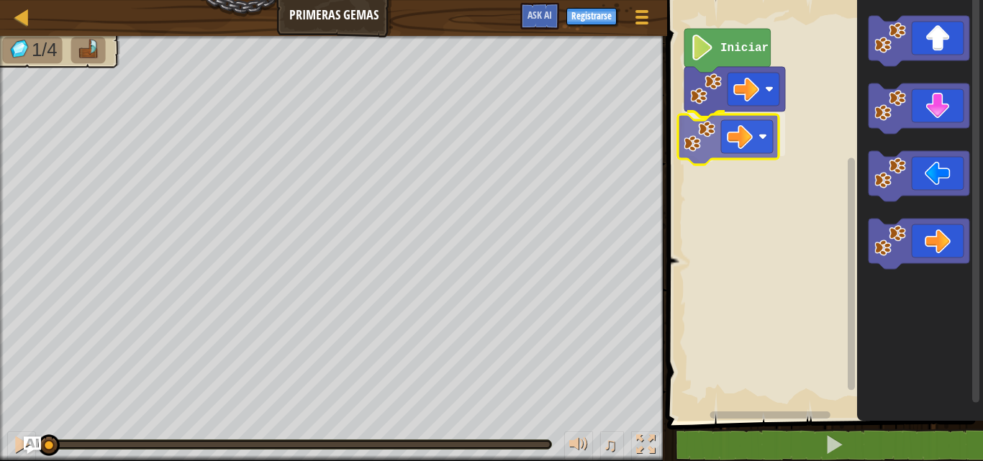
click at [702, 140] on div "Iniciar" at bounding box center [823, 207] width 320 height 428
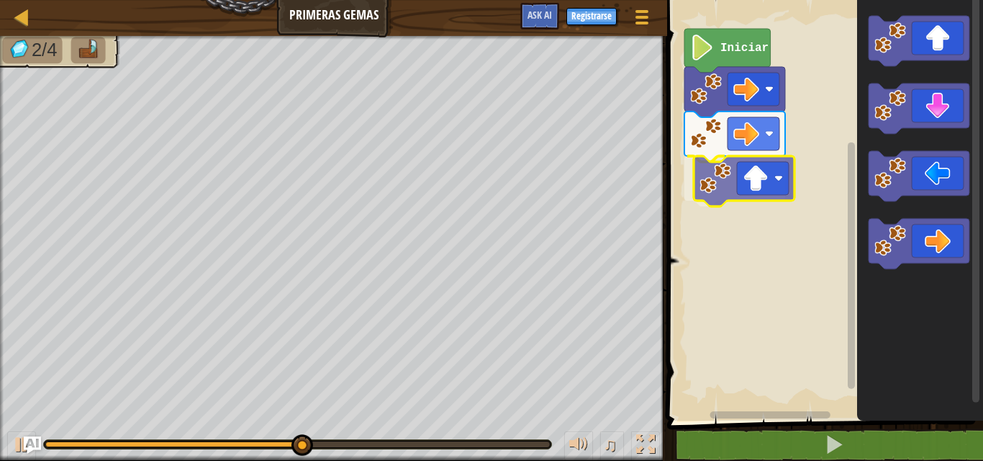
click at [741, 184] on div "Iniciar" at bounding box center [823, 207] width 320 height 428
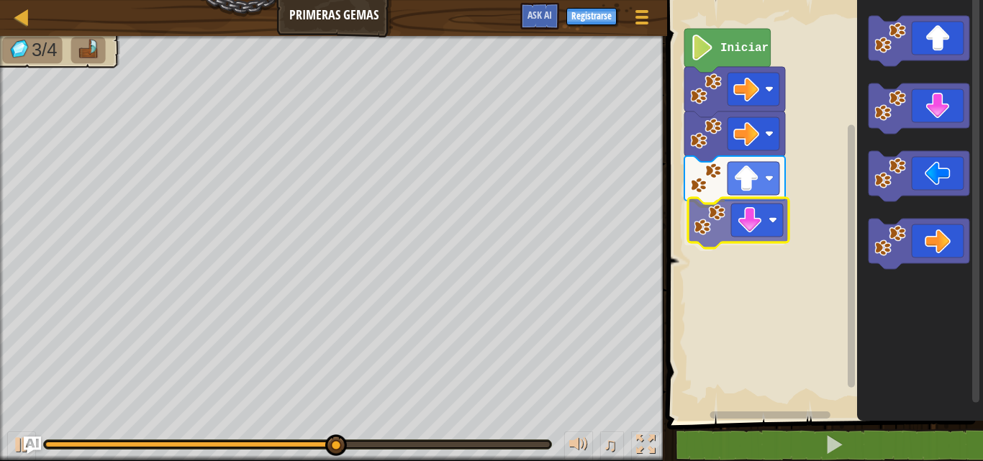
click at [741, 231] on div "Iniciar" at bounding box center [823, 207] width 320 height 428
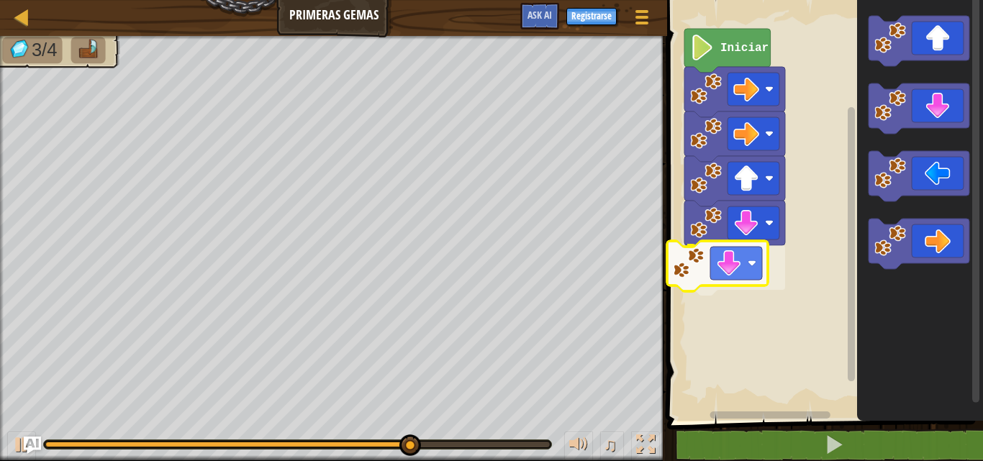
click at [714, 276] on div "Iniciar" at bounding box center [823, 207] width 320 height 428
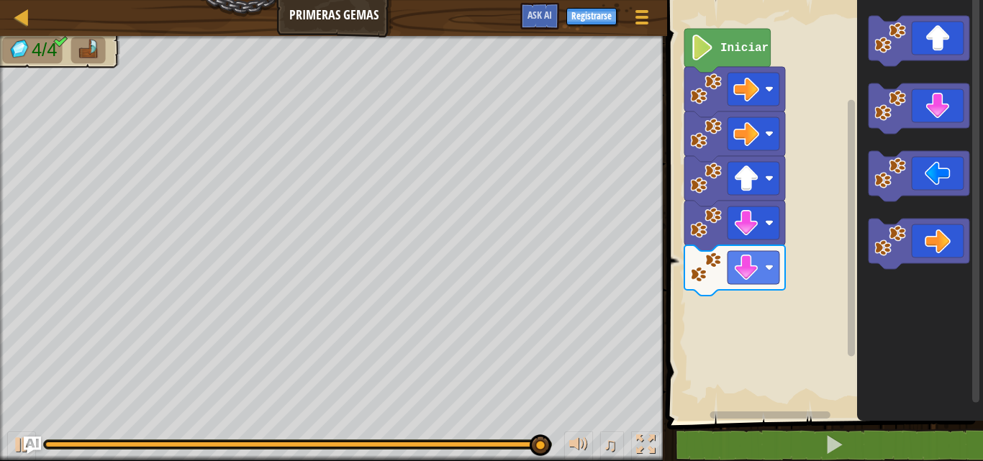
click at [826, 176] on div "Iniciar" at bounding box center [823, 207] width 320 height 428
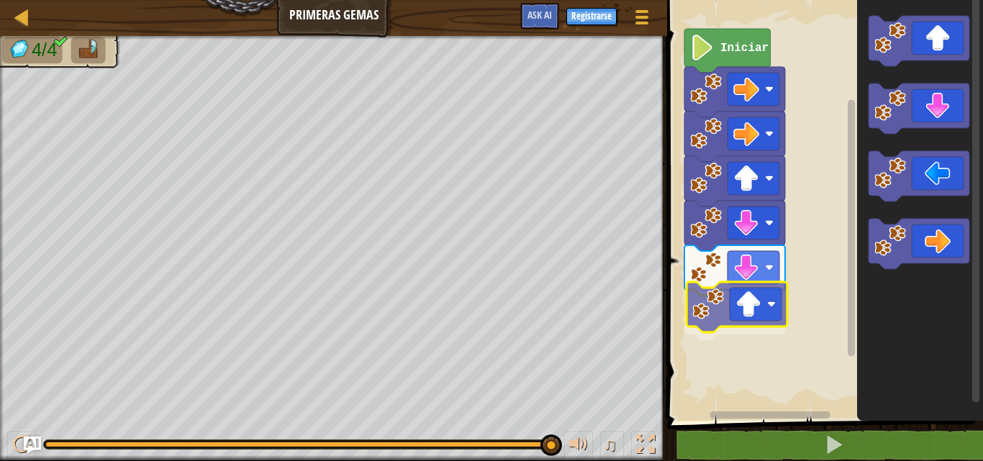
click at [704, 283] on div "Iniciar" at bounding box center [823, 207] width 320 height 428
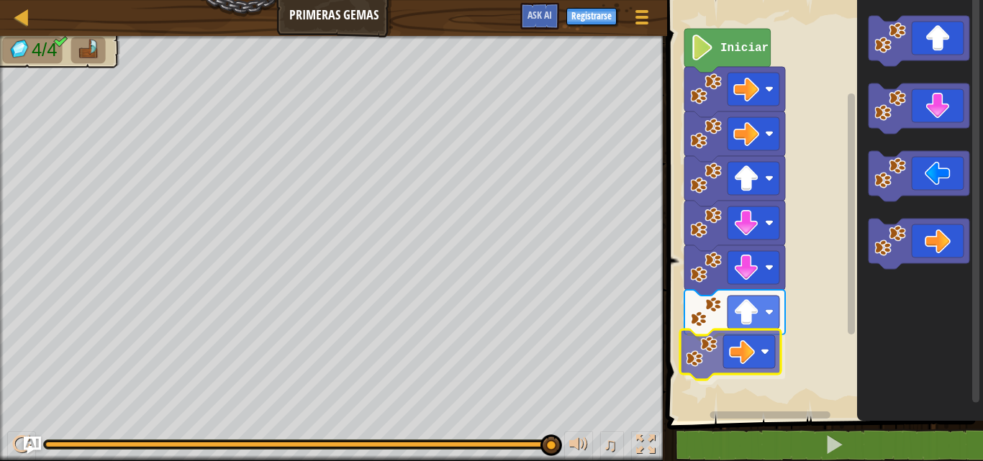
click at [716, 343] on div "Iniciar" at bounding box center [823, 207] width 320 height 428
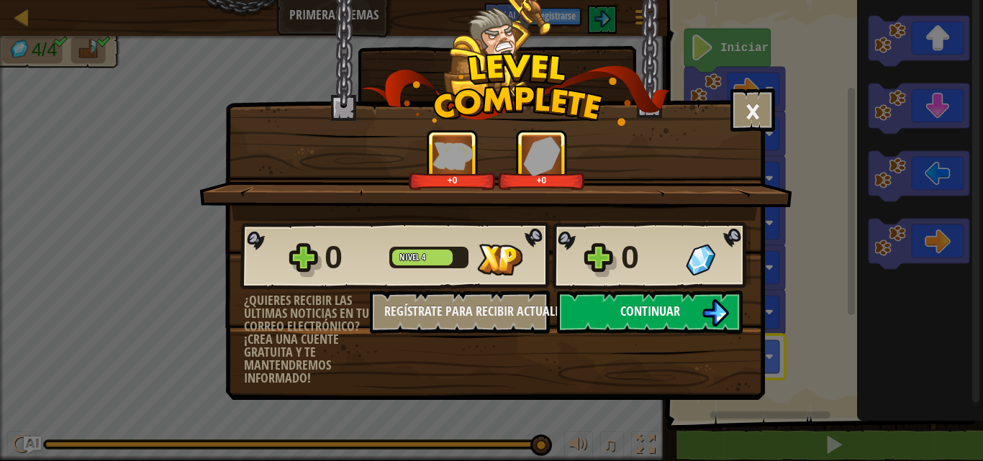
click at [667, 305] on span "Continuar" at bounding box center [650, 311] width 60 height 18
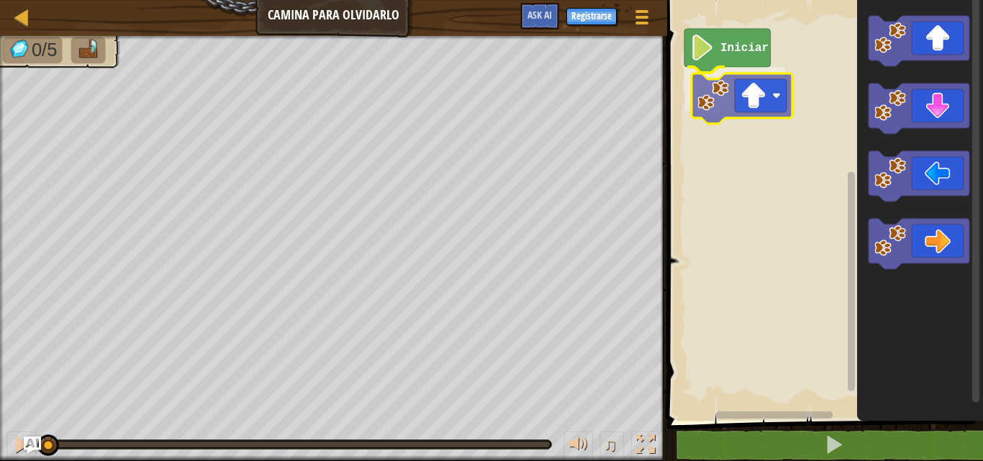
click at [753, 101] on div "Iniciar" at bounding box center [823, 207] width 320 height 428
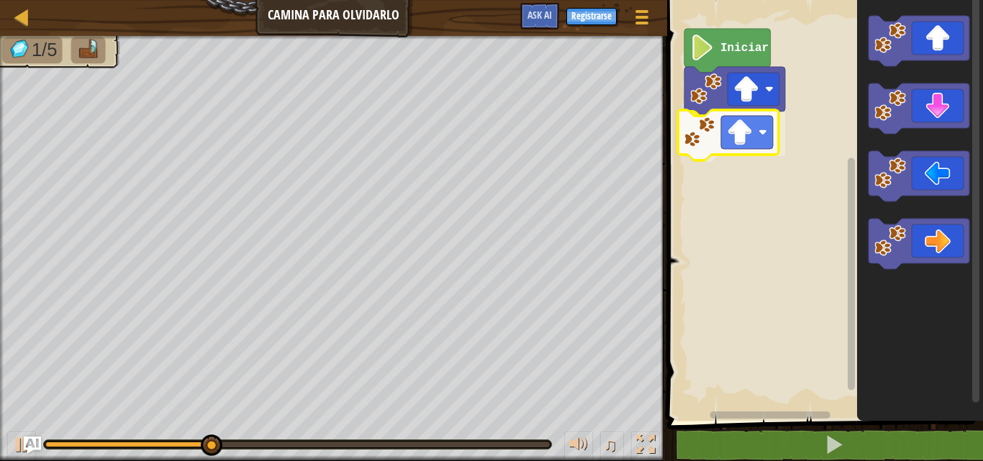
click at [720, 136] on div "Iniciar" at bounding box center [823, 207] width 320 height 428
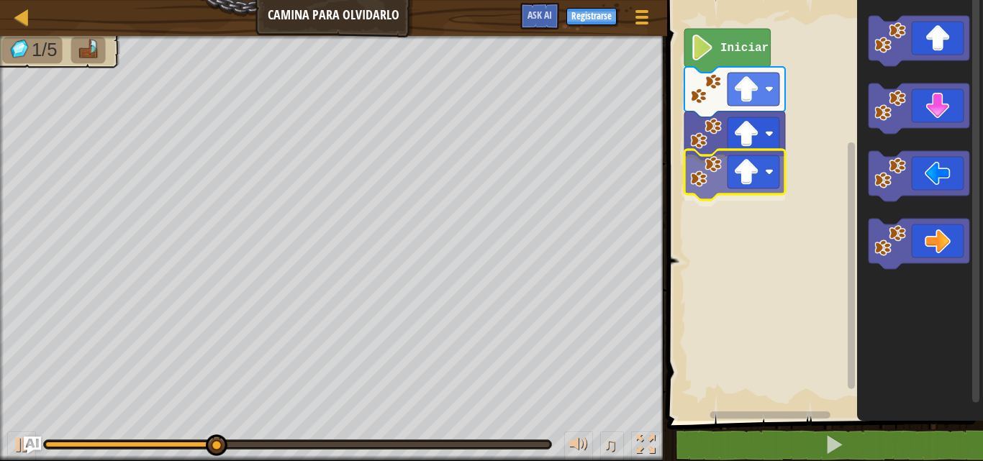
click at [735, 160] on div "Iniciar" at bounding box center [823, 207] width 320 height 428
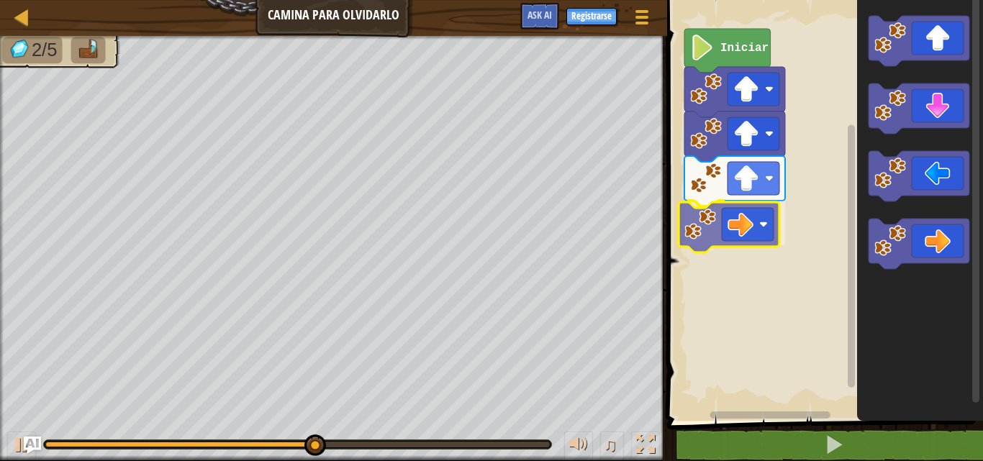
click at [733, 232] on div "Iniciar" at bounding box center [823, 207] width 320 height 428
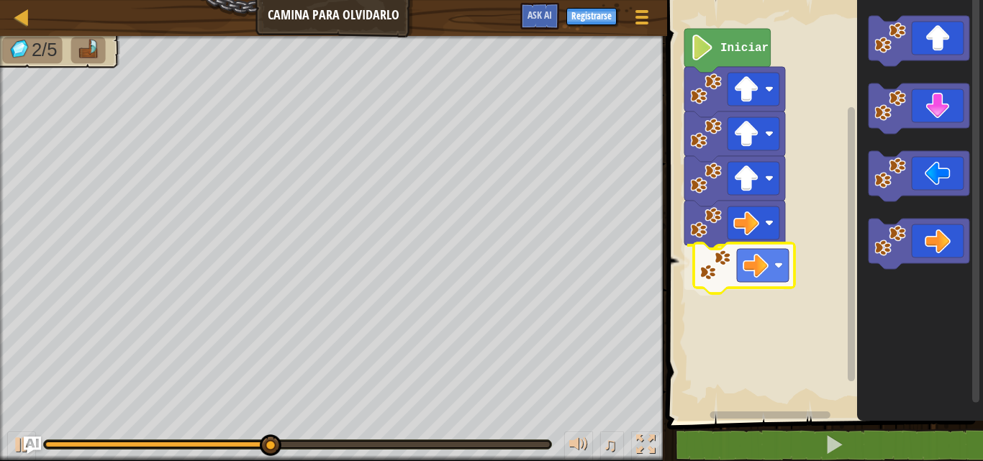
click at [735, 261] on div "Iniciar" at bounding box center [823, 207] width 320 height 428
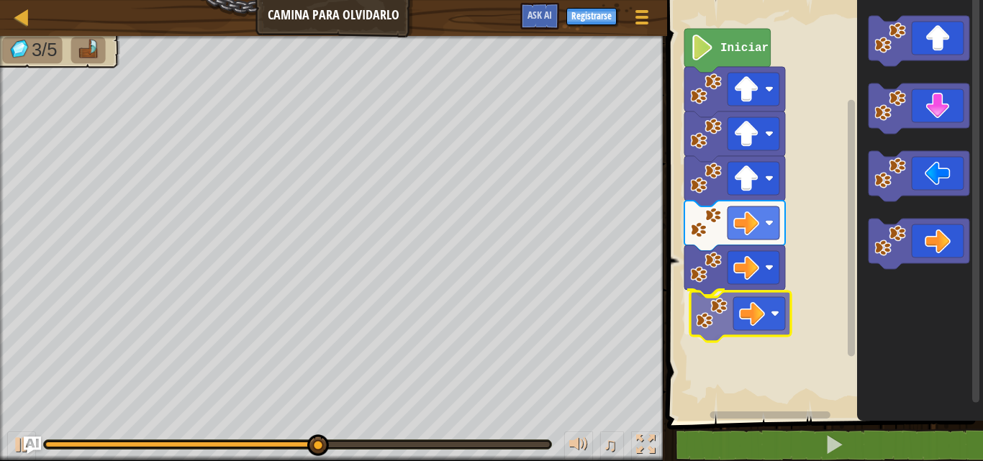
click at [723, 332] on div "Iniciar" at bounding box center [823, 207] width 320 height 428
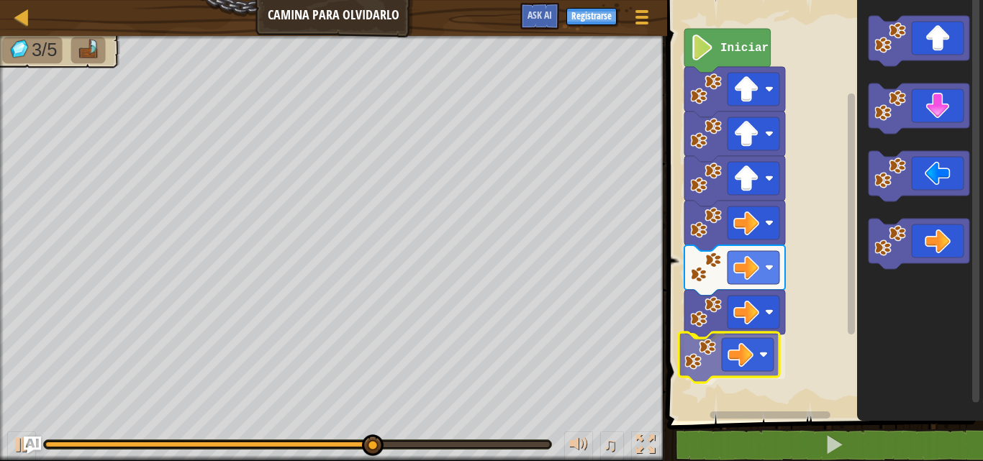
click at [693, 363] on div "Iniciar" at bounding box center [823, 207] width 320 height 428
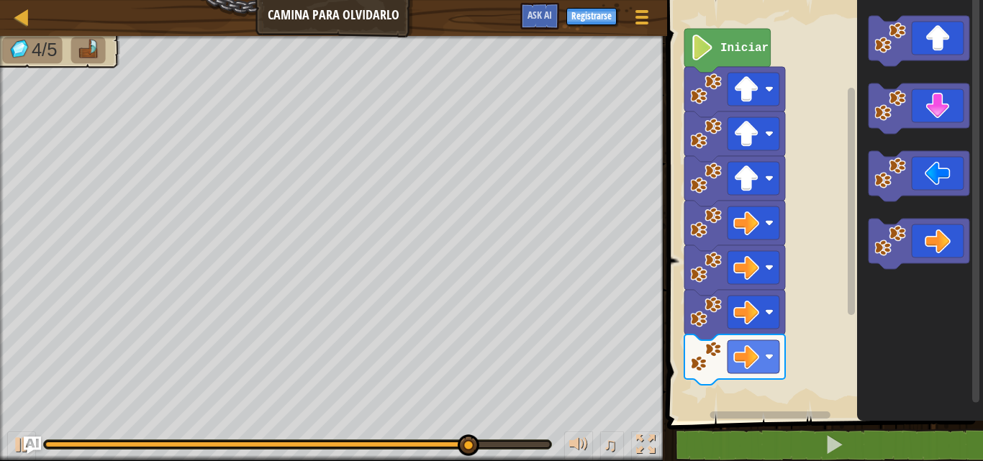
click at [818, 333] on div "Iniciar" at bounding box center [823, 207] width 320 height 428
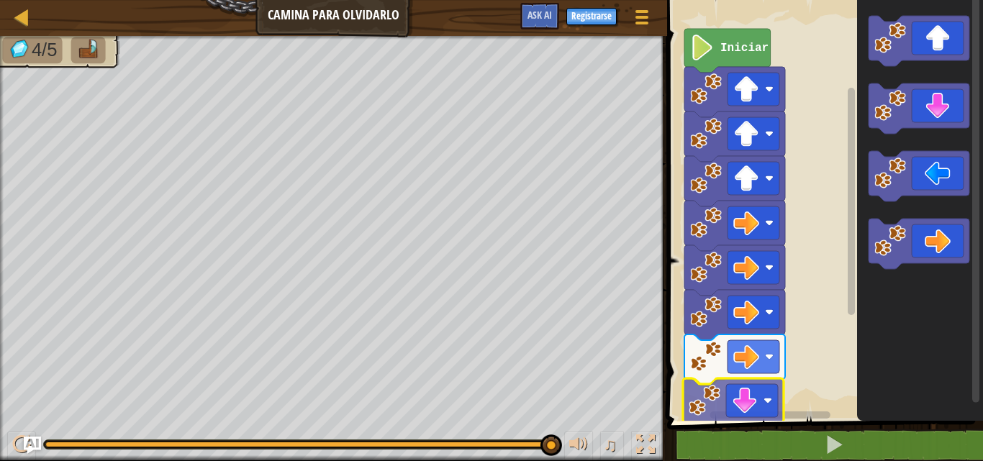
click at [720, 390] on div "Iniciar" at bounding box center [823, 207] width 320 height 428
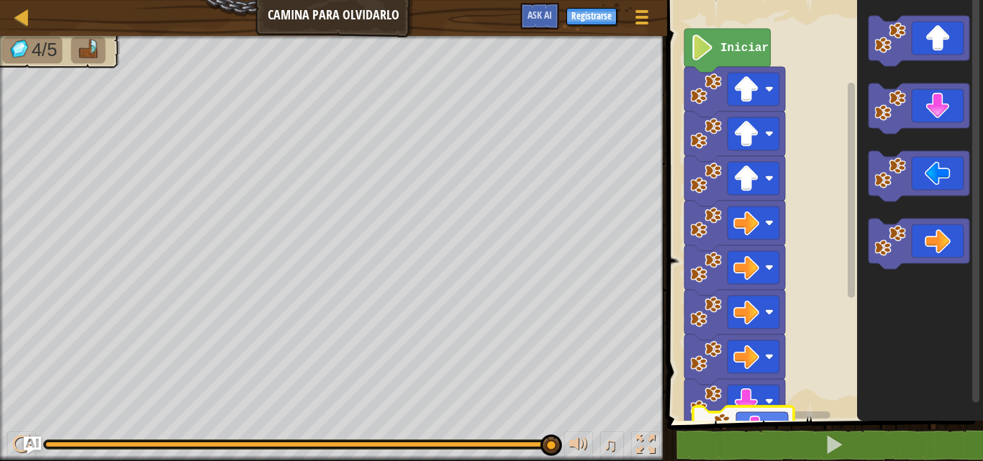
click at [730, 433] on div "1 ההההההההההההההההההההההההההההההההההההההההההההההההההההההההההההההההההההההההההההה…" at bounding box center [823, 244] width 320 height 475
click at [741, 0] on html "Mapa Camina para olvidarlo Menú del Juego Registrarse Ask AI 1 הההההההההההההההה…" at bounding box center [491, 0] width 983 height 0
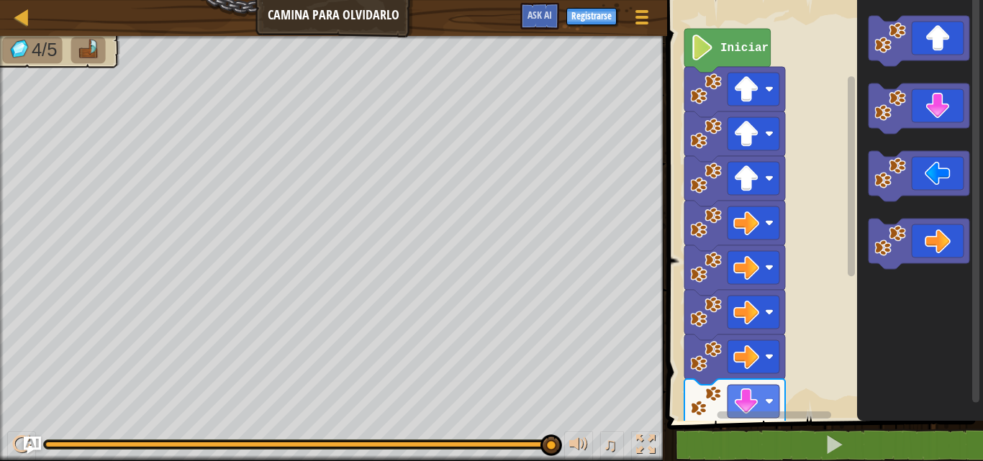
click at [724, 0] on html "Mapa Camina para olvidarlo Menú del Juego Registrarse Ask AI 1 הההההההההההההההה…" at bounding box center [491, 0] width 983 height 0
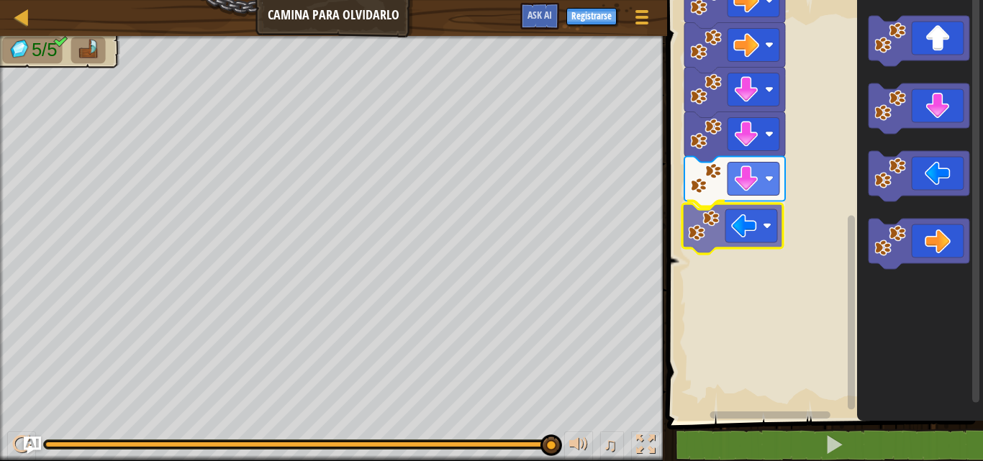
click at [705, 237] on div "Iniciar" at bounding box center [823, 207] width 320 height 428
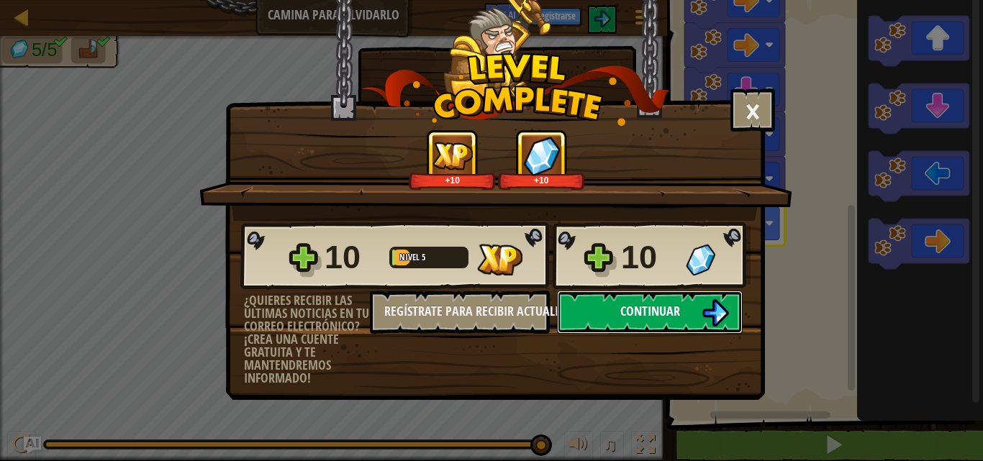
click at [628, 309] on span "Continuar" at bounding box center [650, 311] width 60 height 18
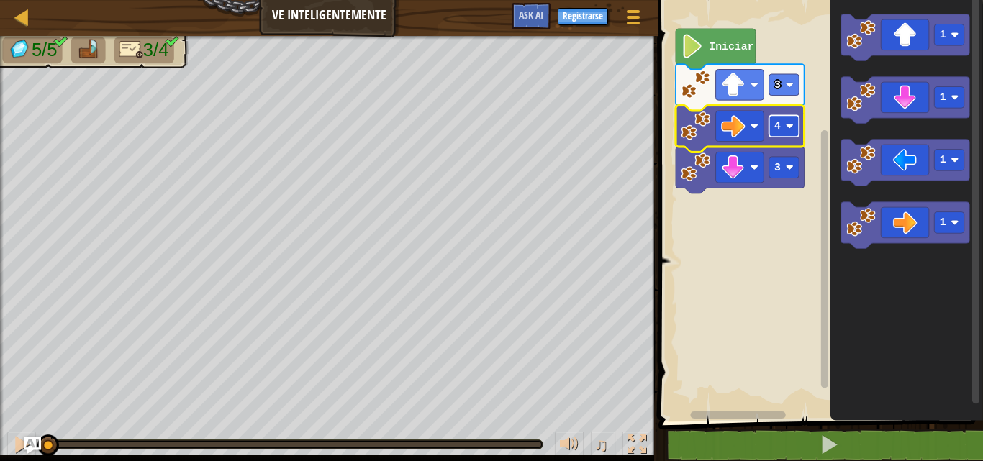
click at [788, 133] on rect "Espacio de trabajo de Blockly" at bounding box center [784, 126] width 30 height 22
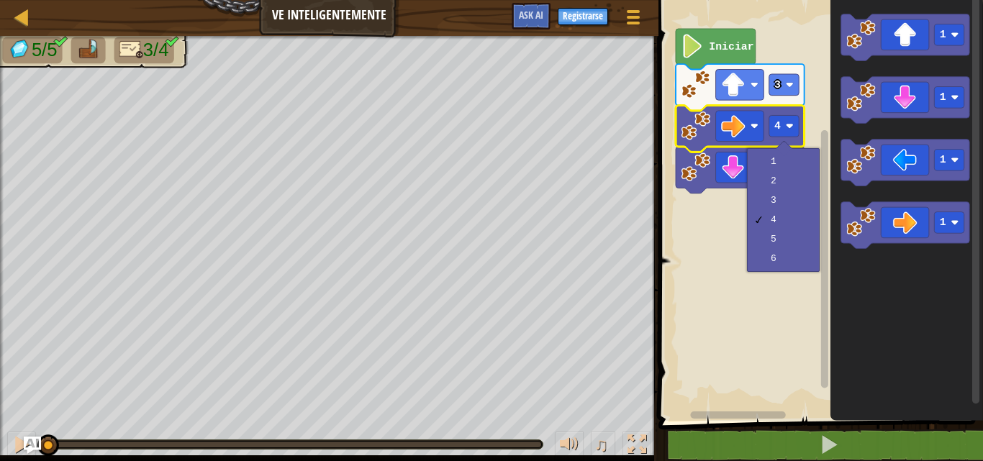
click at [826, 53] on g "Espacio de trabajo de Blockly" at bounding box center [824, 202] width 11 height 417
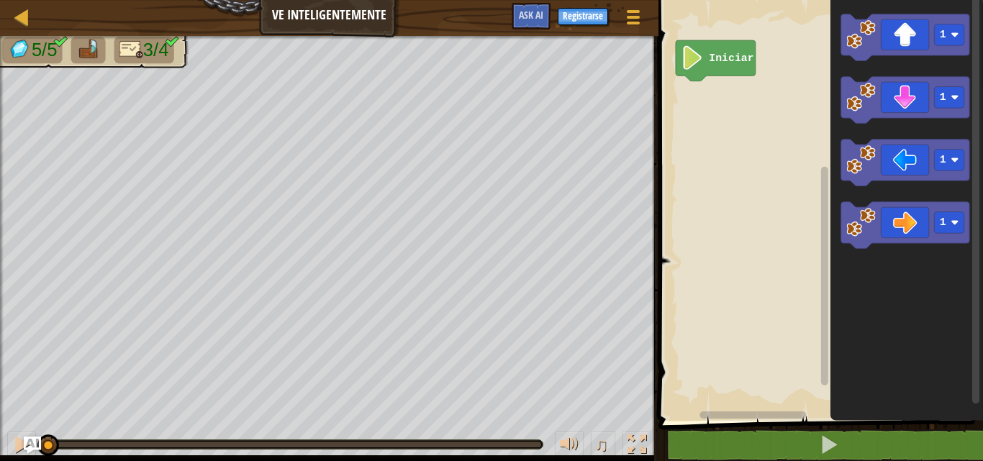
click at [883, 50] on icon "Espacio de trabajo de Blockly" at bounding box center [905, 37] width 129 height 47
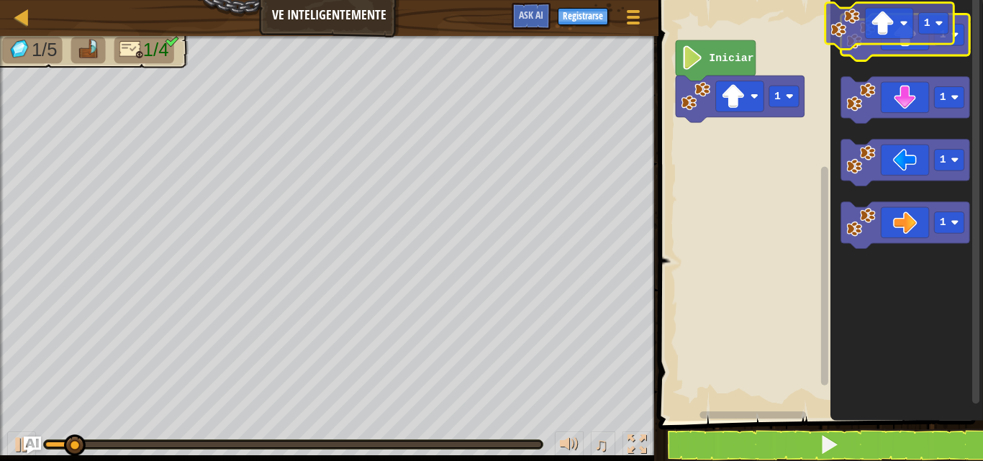
click at [876, 21] on icon "Espacio de trabajo de Blockly" at bounding box center [905, 37] width 129 height 47
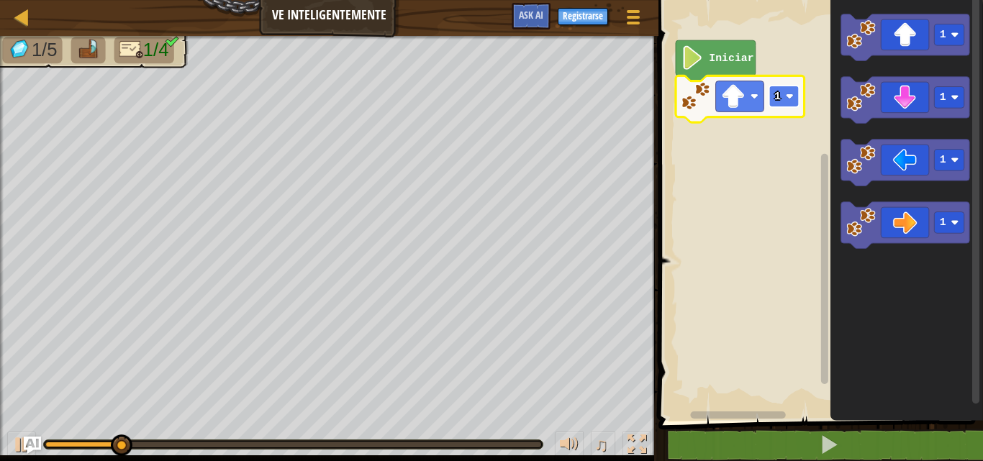
click at [794, 99] on rect "Espacio de trabajo de Blockly" at bounding box center [784, 97] width 30 height 22
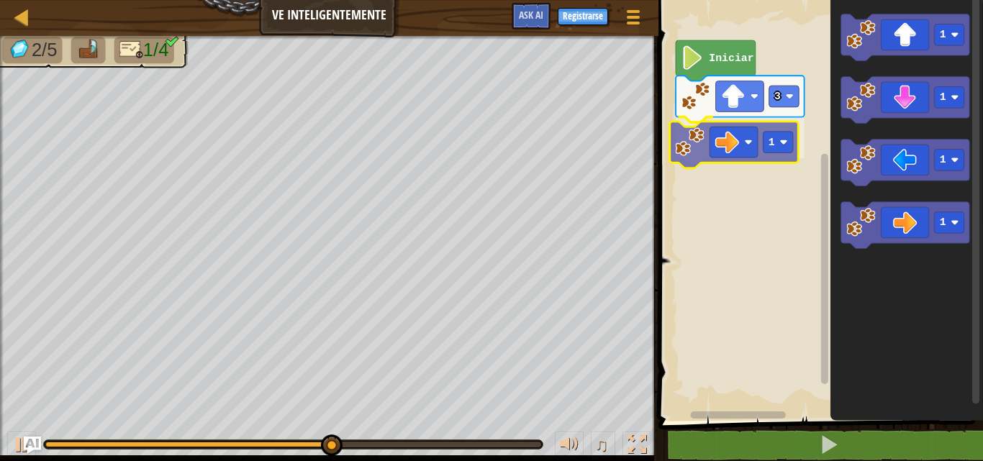
click at [734, 147] on div "Iniciar 3 1 1 1 1 1 1" at bounding box center [818, 207] width 329 height 428
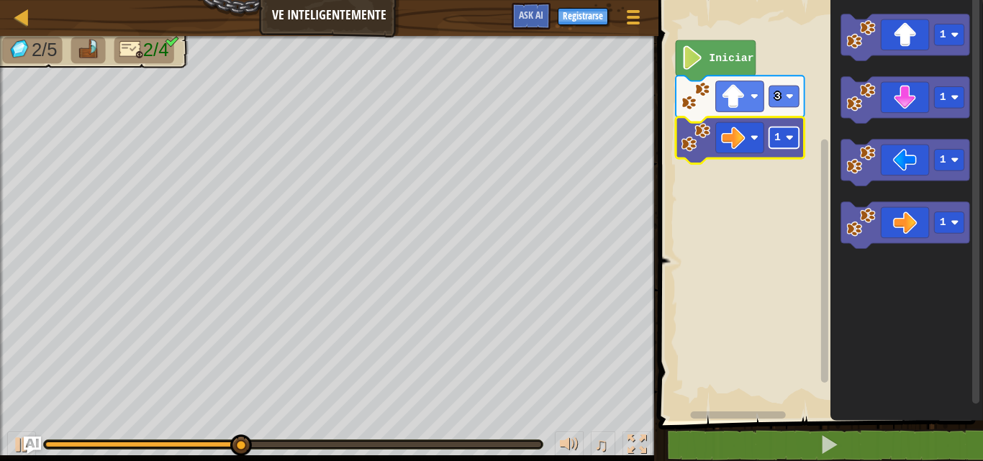
click at [784, 137] on rect "Espacio de trabajo de Blockly" at bounding box center [784, 138] width 30 height 22
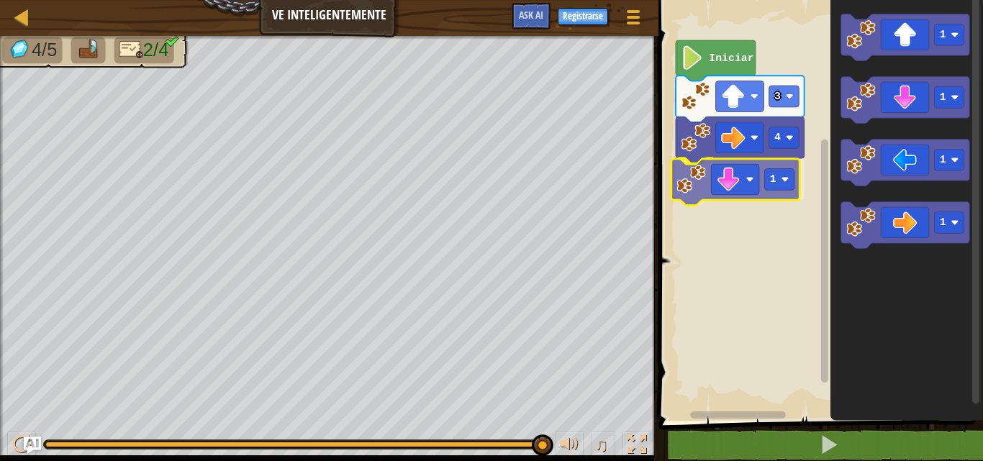
click at [746, 182] on div "Iniciar 3 4 1 1 1 1 1 1" at bounding box center [818, 207] width 329 height 428
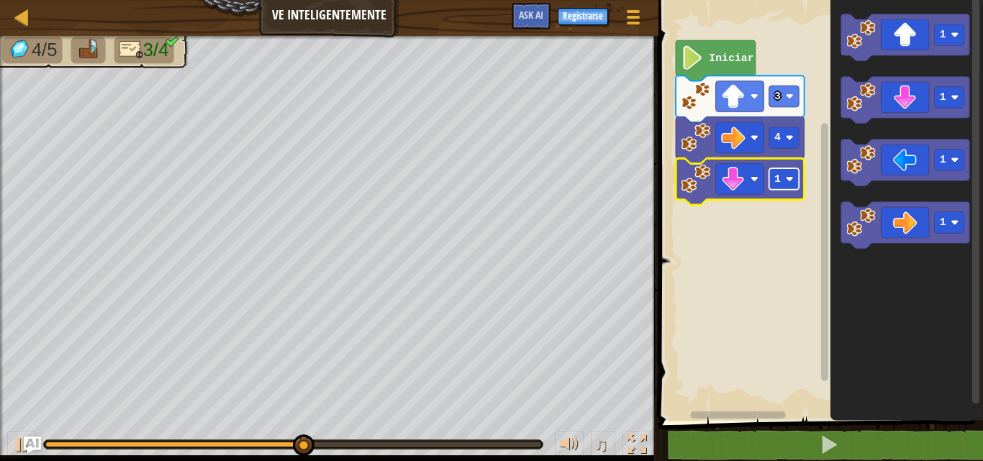
click at [779, 182] on text "1" at bounding box center [777, 179] width 6 height 12
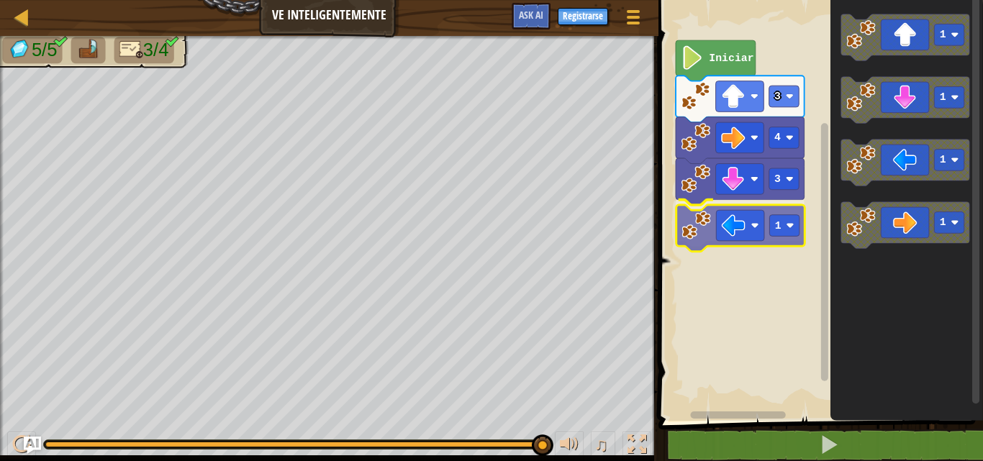
click at [737, 235] on div "Iniciar 3 4 3 1 1 1 1 1 1" at bounding box center [818, 207] width 329 height 428
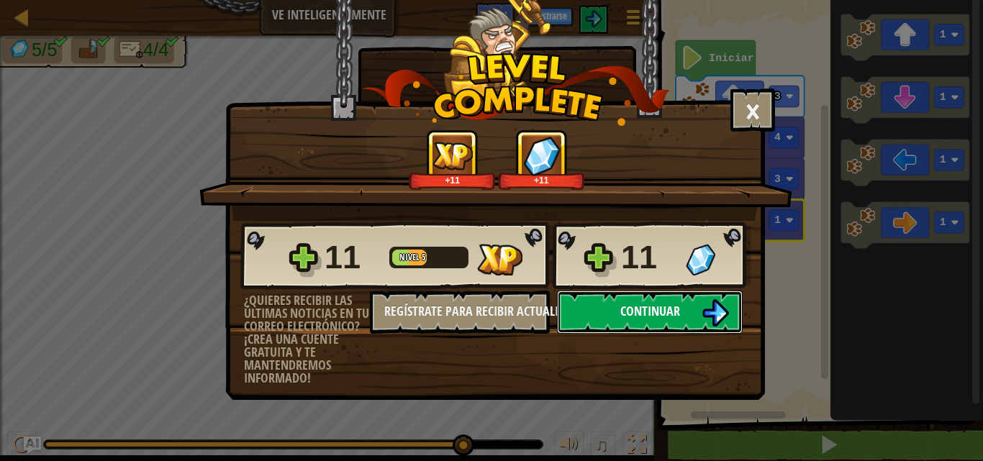
click at [603, 311] on button "Continuar" at bounding box center [650, 312] width 186 height 43
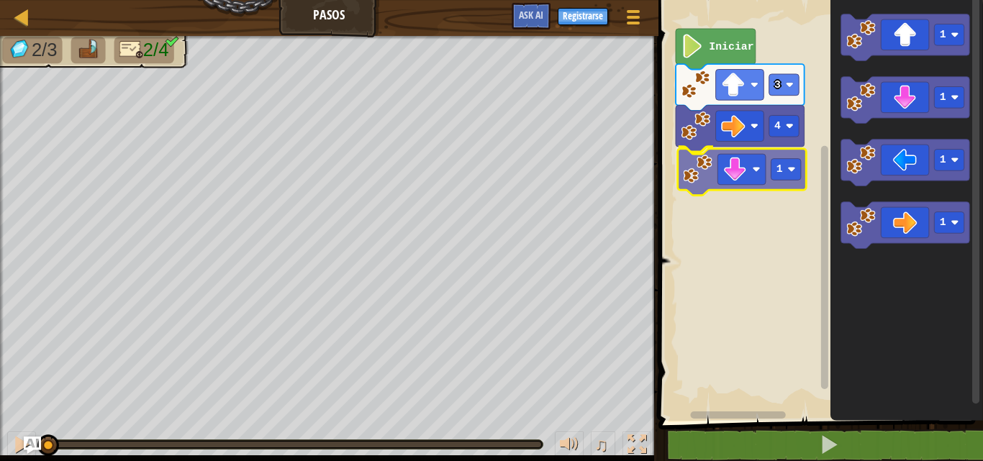
click at [726, 163] on div "4 1 3 Iniciar 1 1 1 1 1" at bounding box center [818, 207] width 329 height 428
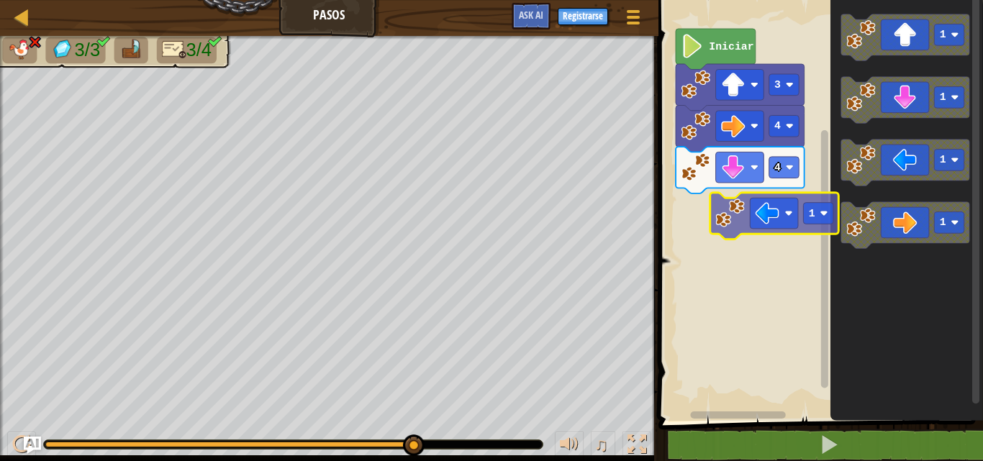
click at [766, 222] on div "Iniciar 3 4 4 1 1 1 1 1" at bounding box center [818, 207] width 329 height 428
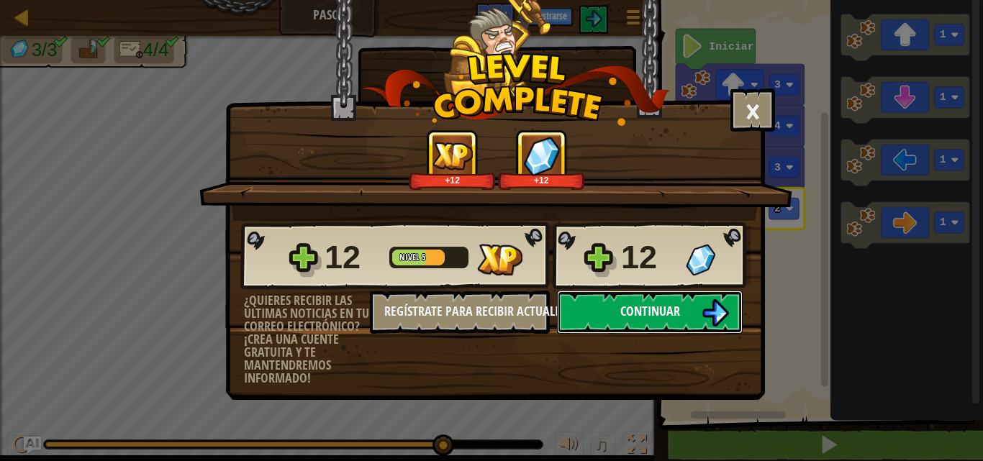
click at [600, 309] on button "Continuar" at bounding box center [650, 312] width 186 height 43
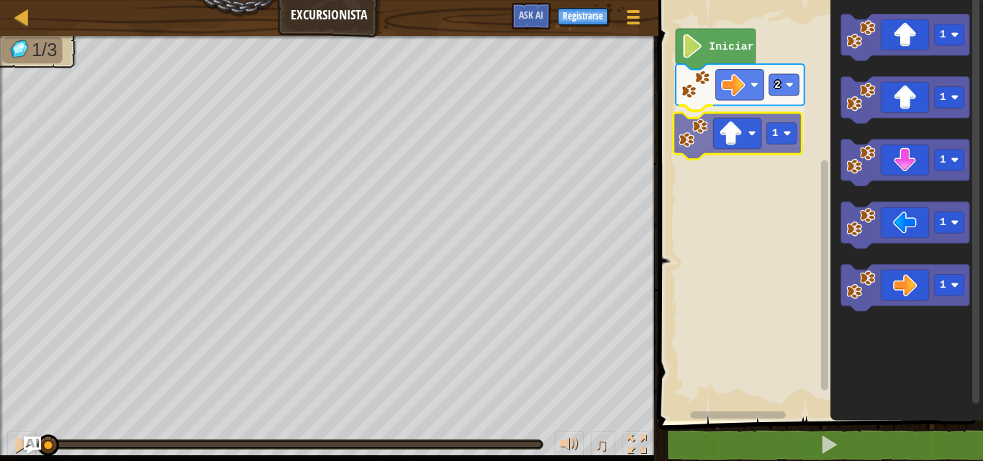
click at [733, 128] on div "2 1 Iniciar 1 1 1 1 1 1" at bounding box center [818, 207] width 329 height 428
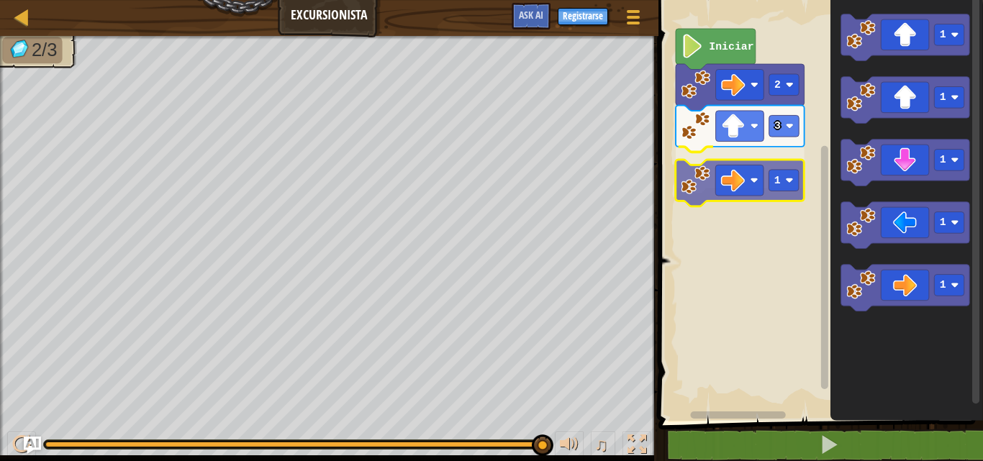
click at [730, 180] on div "Iniciar 2 3 1 1 1 1 1 1 1" at bounding box center [818, 207] width 329 height 428
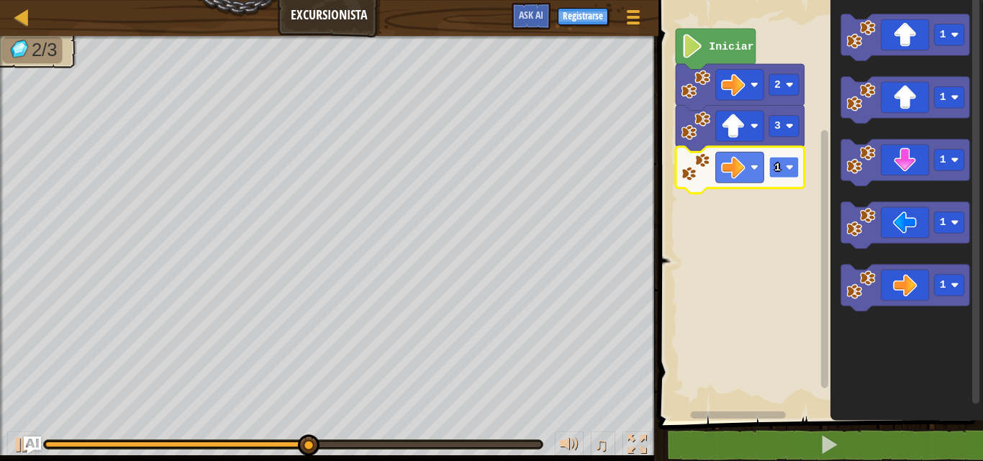
click at [782, 167] on rect "Espacio de trabajo de Blockly" at bounding box center [784, 168] width 30 height 22
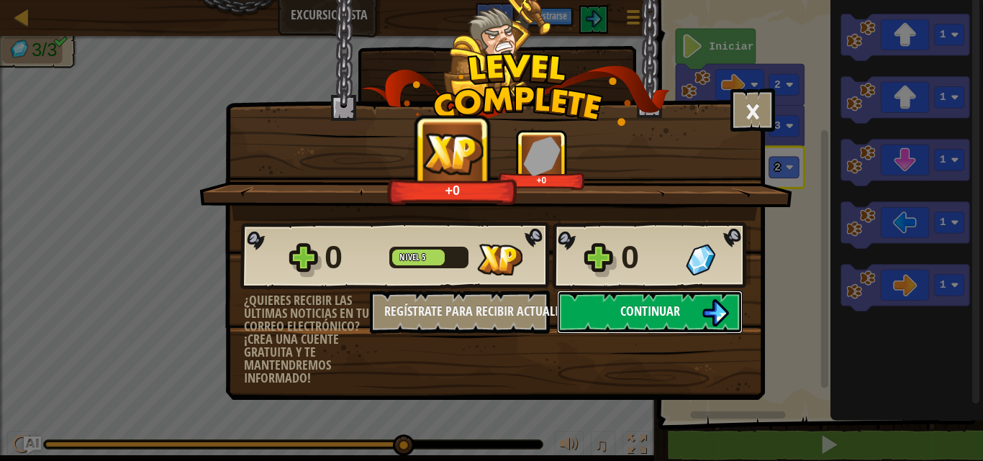
click at [614, 309] on button "Continuar" at bounding box center [650, 312] width 186 height 43
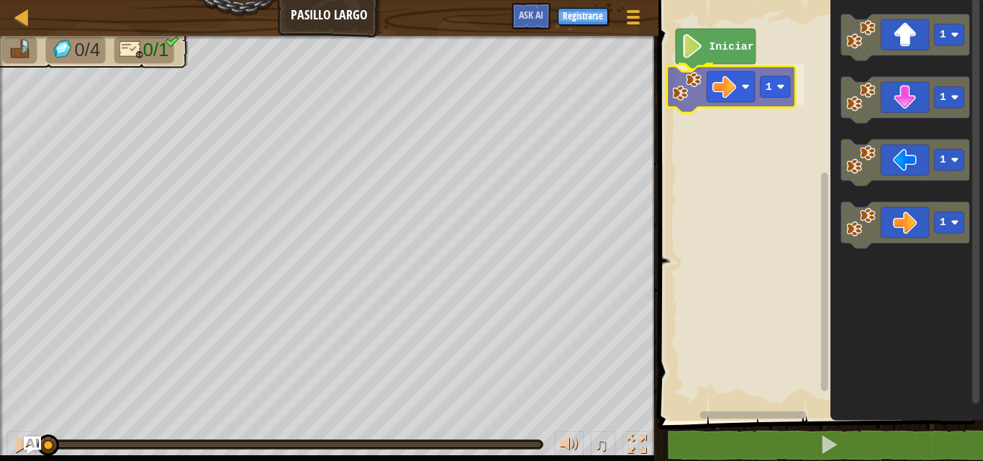
click at [732, 89] on div "Iniciar 1 1 1 1 1 1" at bounding box center [818, 207] width 329 height 428
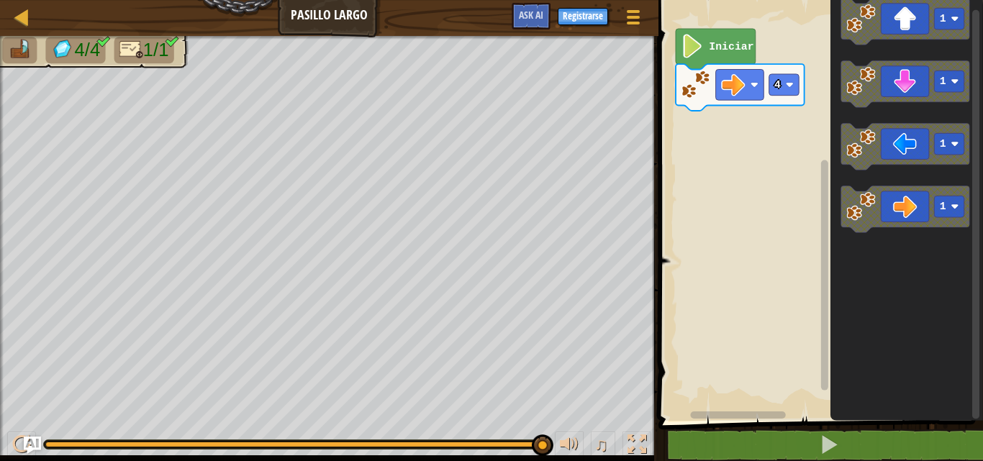
click at [775, 171] on div "Iniciar 4 1 1 1 1" at bounding box center [818, 207] width 329 height 428
click at [814, 181] on div "Iniciar 4 1 1 1 1" at bounding box center [818, 207] width 329 height 428
click at [778, 83] on text "4" at bounding box center [777, 85] width 6 height 12
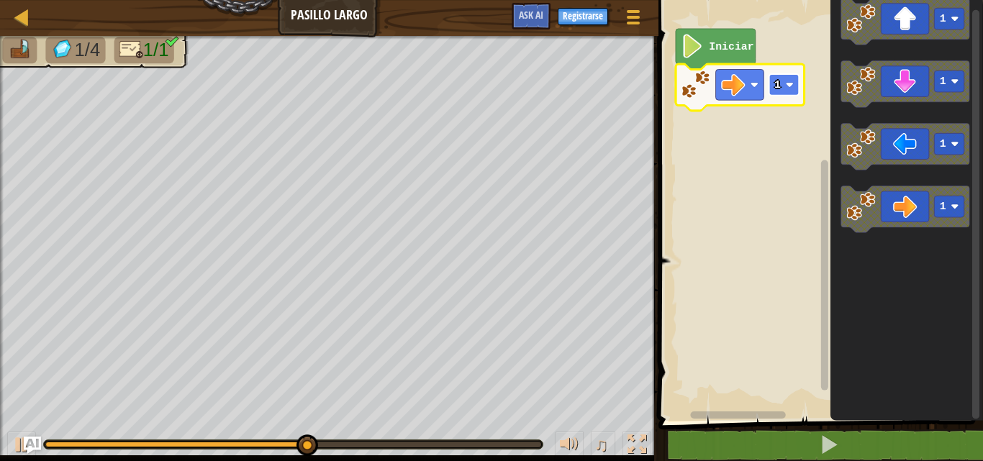
click at [796, 89] on rect "Espacio de trabajo de Blockly" at bounding box center [784, 85] width 30 height 22
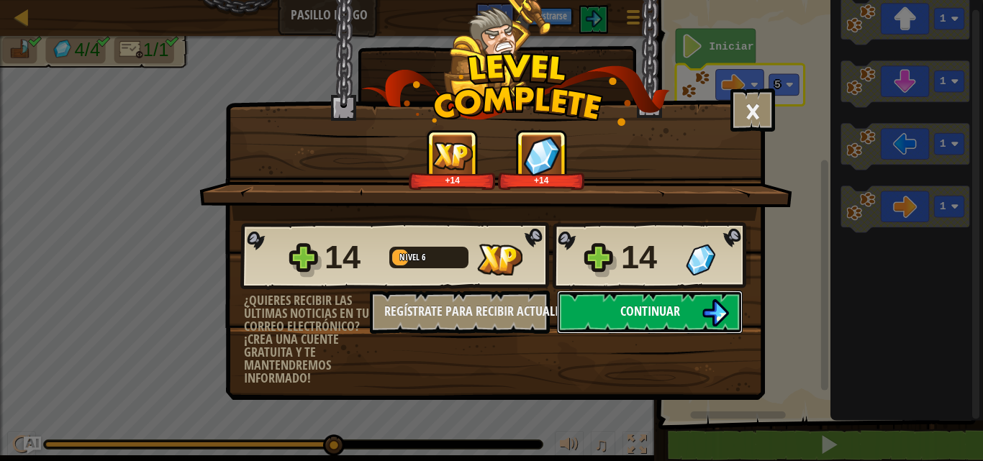
click at [661, 312] on span "Continuar" at bounding box center [650, 311] width 60 height 18
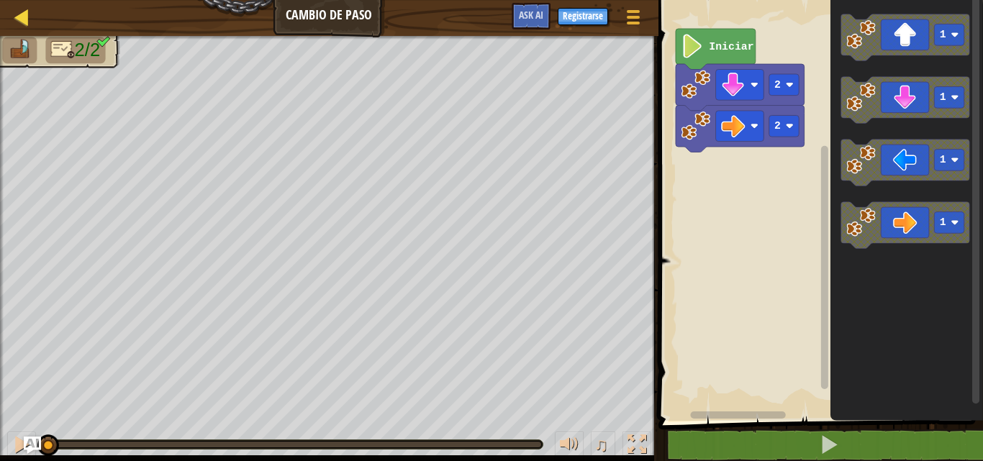
click at [14, 11] on div "Mapa Cambio de Paso Menú del Juego Registrarse Ask AI" at bounding box center [329, 18] width 658 height 36
click at [17, 11] on div at bounding box center [22, 17] width 18 height 18
select select "es-ES"
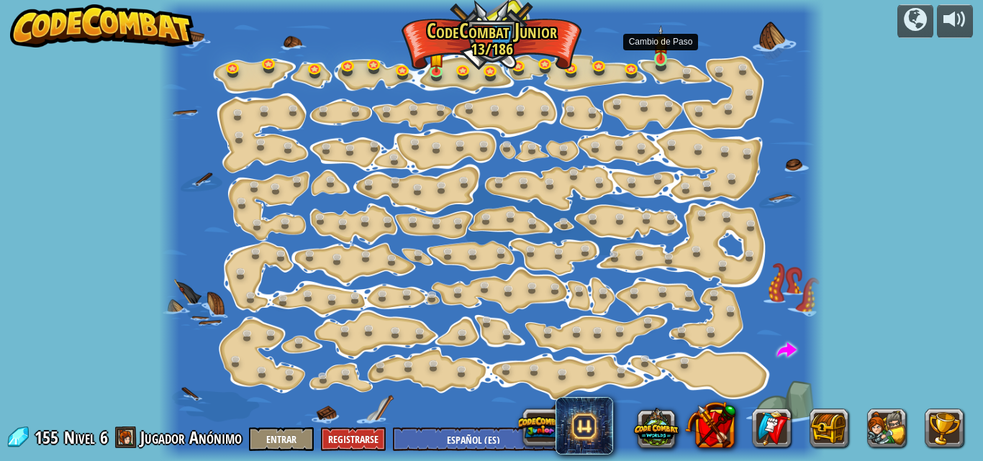
click at [662, 53] on img at bounding box center [660, 42] width 15 height 35
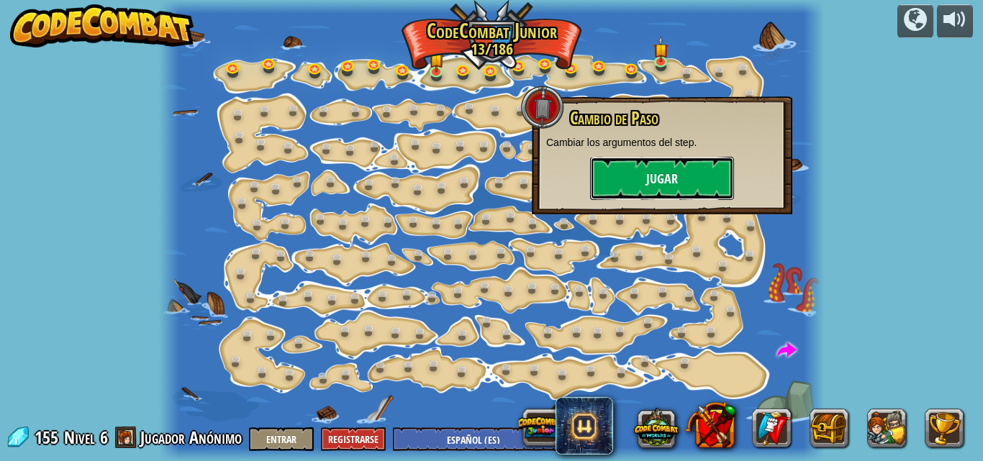
click at [651, 173] on button "Jugar" at bounding box center [662, 178] width 144 height 43
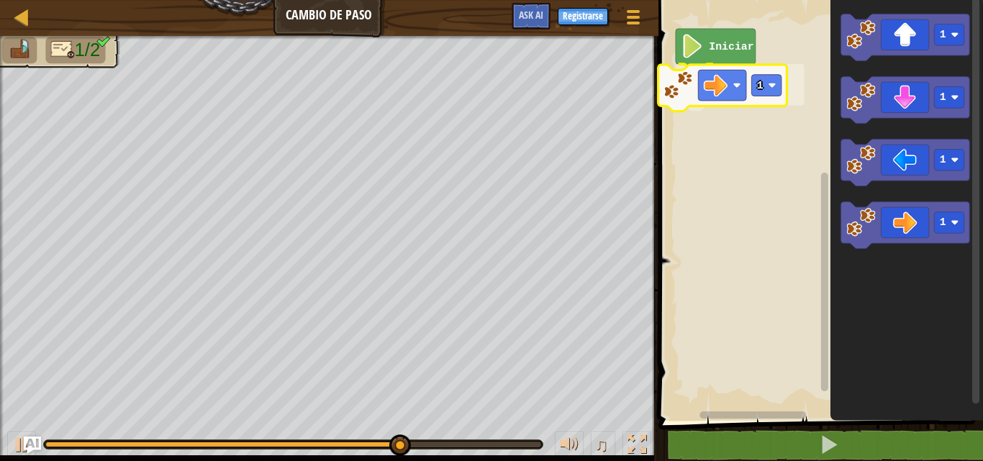
click at [709, 94] on div "Iniciar 1 1 1 1 1 1" at bounding box center [818, 207] width 329 height 428
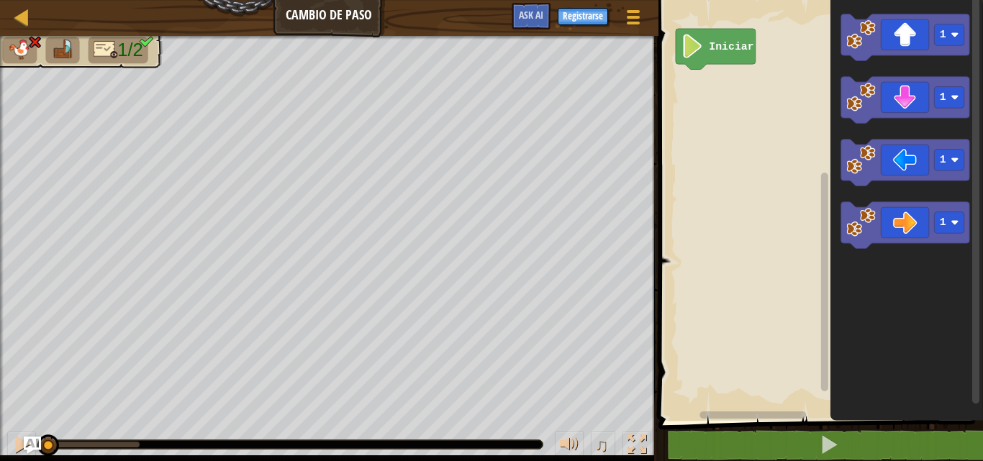
drag, startPoint x: 140, startPoint y: 438, endPoint x: 0, endPoint y: 470, distance: 144.0
click at [0, 0] on html "Mapa Cambio de Paso Menú del Juego Registrarse Ask AI 1 ההההההההההההההההההההההה…" at bounding box center [491, 0] width 983 height 0
click at [522, 405] on div "1/2 ♫ Cachorro de tigre" at bounding box center [491, 248] width 983 height 425
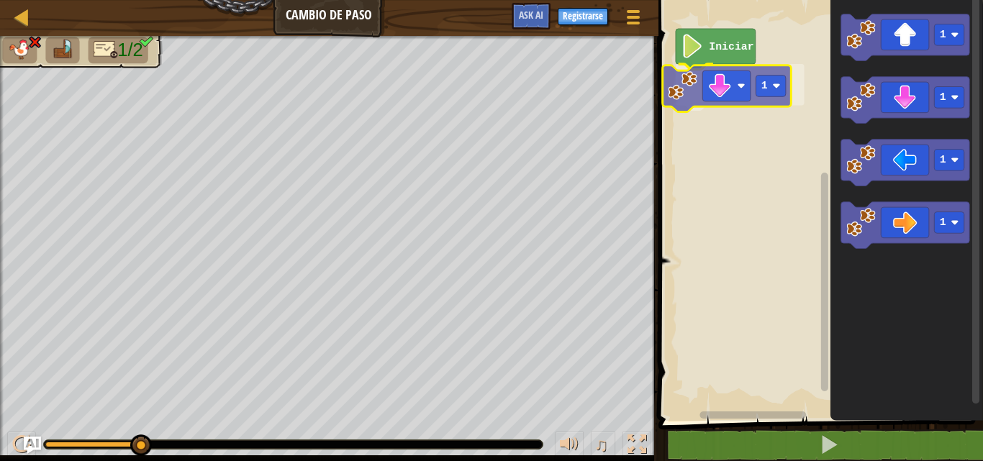
click at [725, 98] on div "Iniciar 1 1 1 1 1 1" at bounding box center [818, 207] width 329 height 428
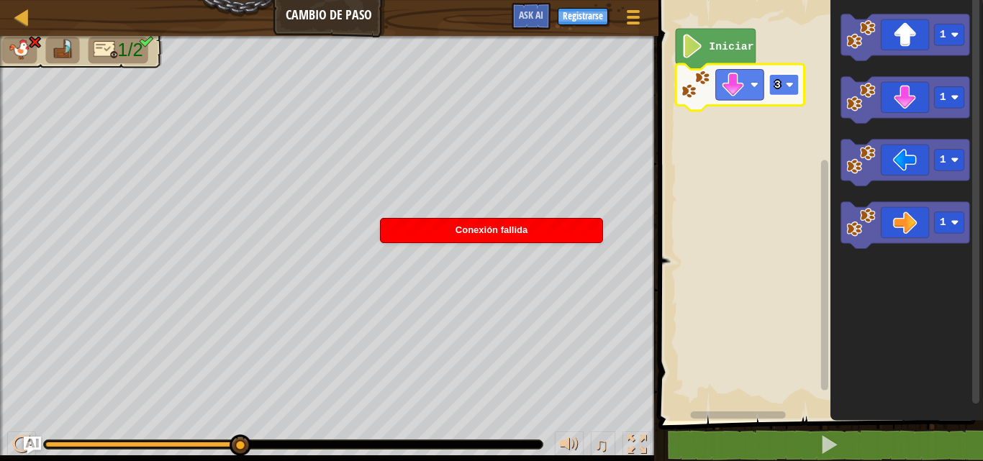
click at [777, 81] on text "3" at bounding box center [777, 85] width 6 height 12
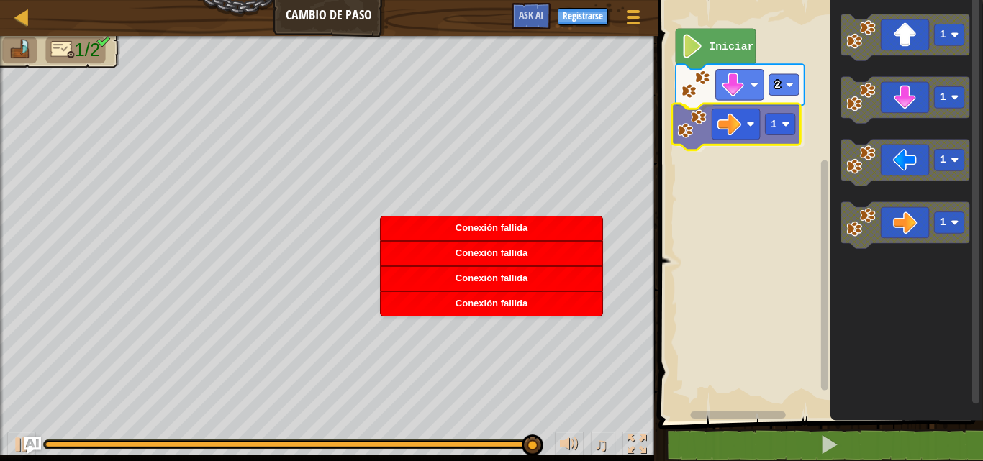
click at [677, 132] on div "Iniciar 2 1 1 1 1 1 1" at bounding box center [818, 207] width 329 height 428
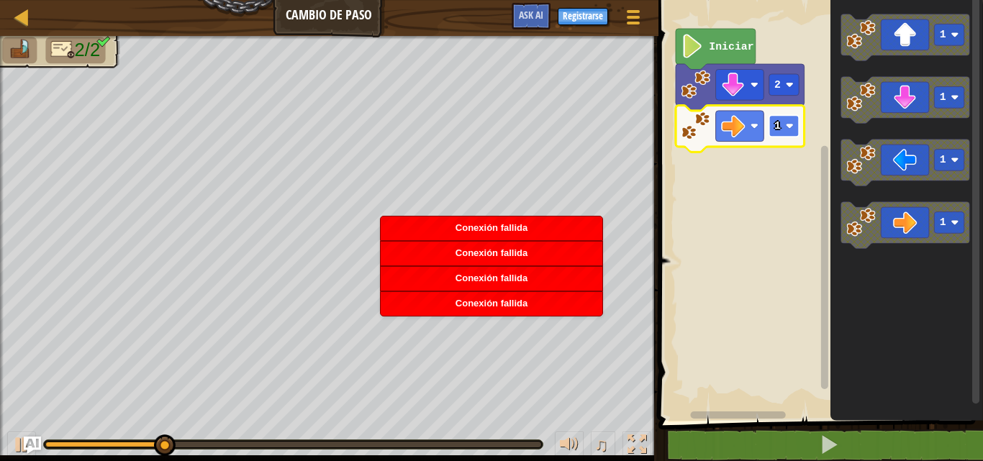
click at [777, 130] on text "1" at bounding box center [777, 126] width 6 height 12
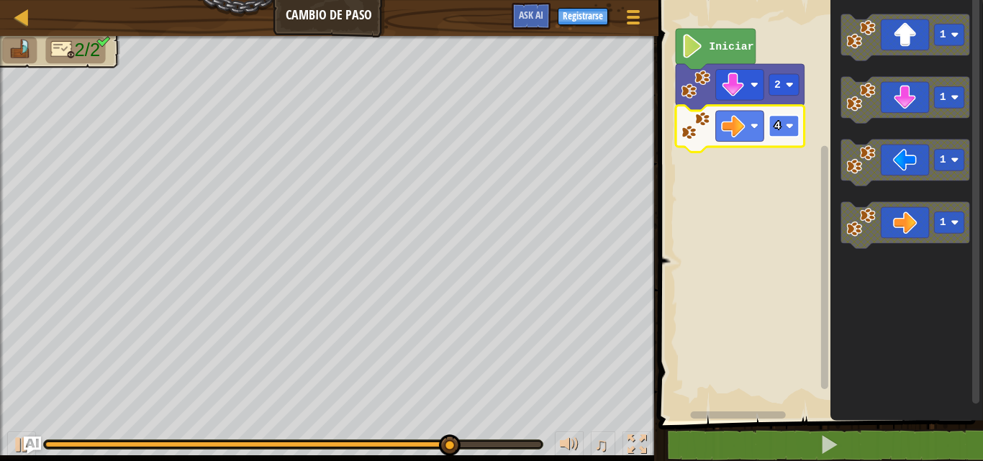
click at [787, 126] on image "Espacio de trabajo de Blockly" at bounding box center [789, 126] width 8 height 8
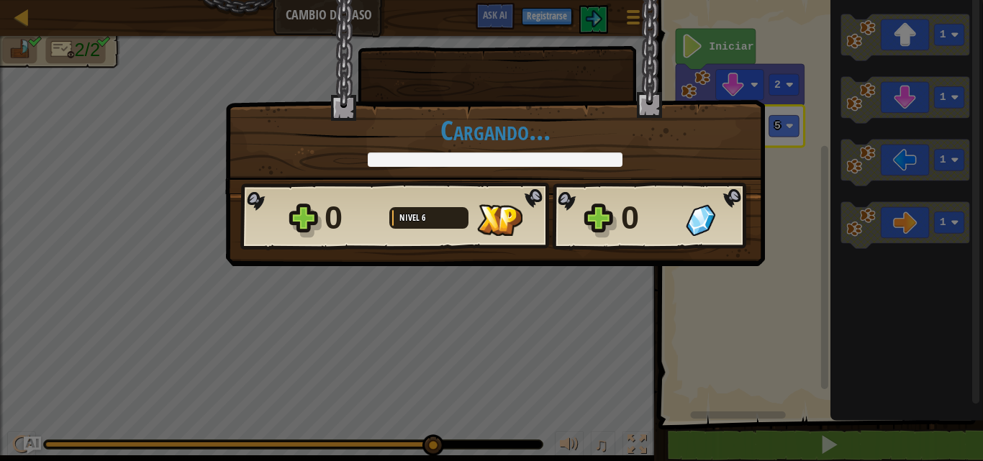
click at [607, 254] on div "× Puntúa este nivel: Cargando... Reticulating Splines... Cargando... 0 Nivel 6 …" at bounding box center [495, 133] width 540 height 266
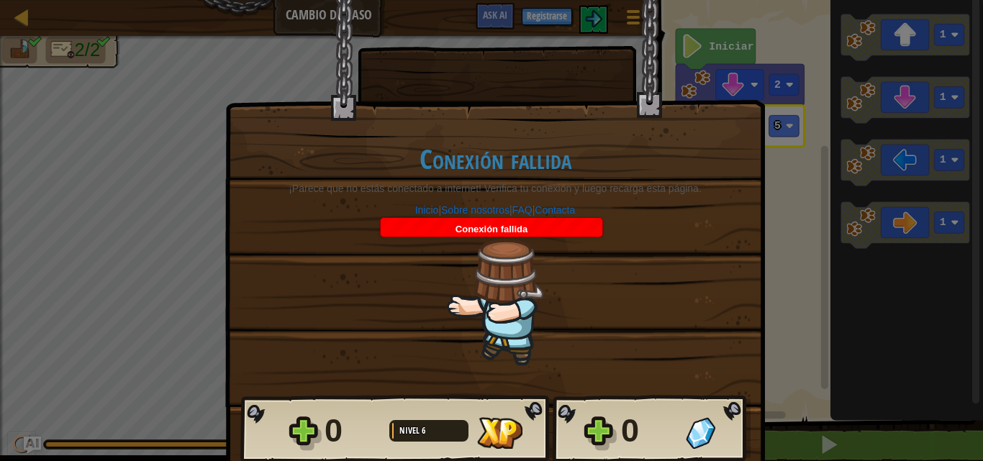
click at [563, 84] on div at bounding box center [497, 48] width 272 height 96
